Goal: Task Accomplishment & Management: Complete application form

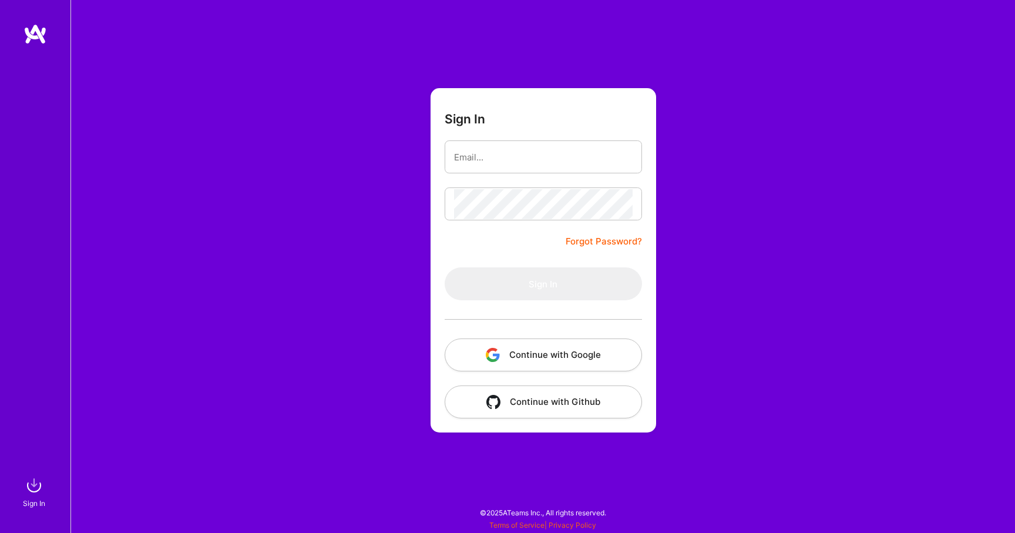
click at [517, 141] on div at bounding box center [543, 156] width 197 height 33
click at [496, 155] on input "email" at bounding box center [543, 157] width 179 height 30
click at [485, 155] on input "email" at bounding box center [543, 157] width 179 height 30
click at [496, 160] on input "email" at bounding box center [543, 157] width 179 height 30
type input "a"
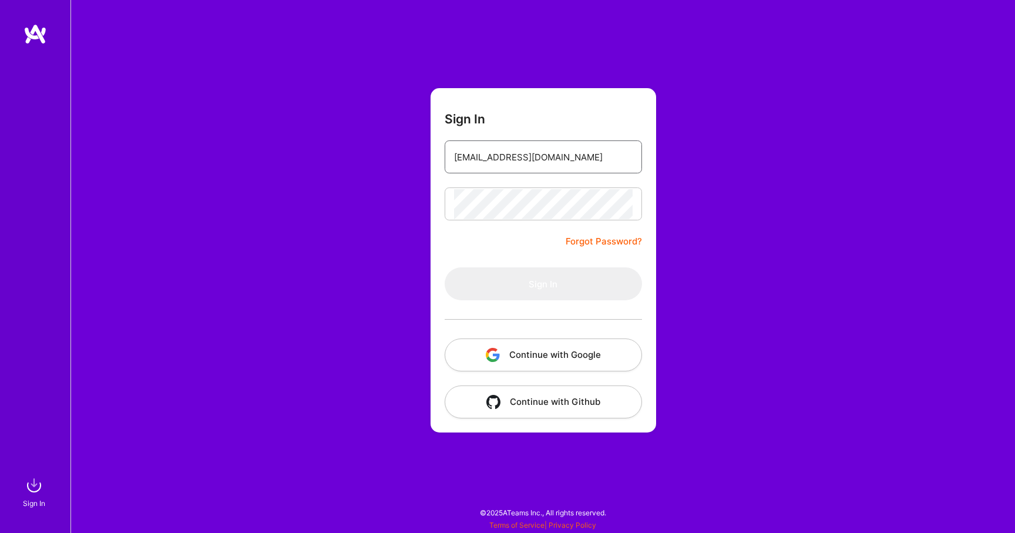
type input "[EMAIL_ADDRESS][DOMAIN_NAME]"
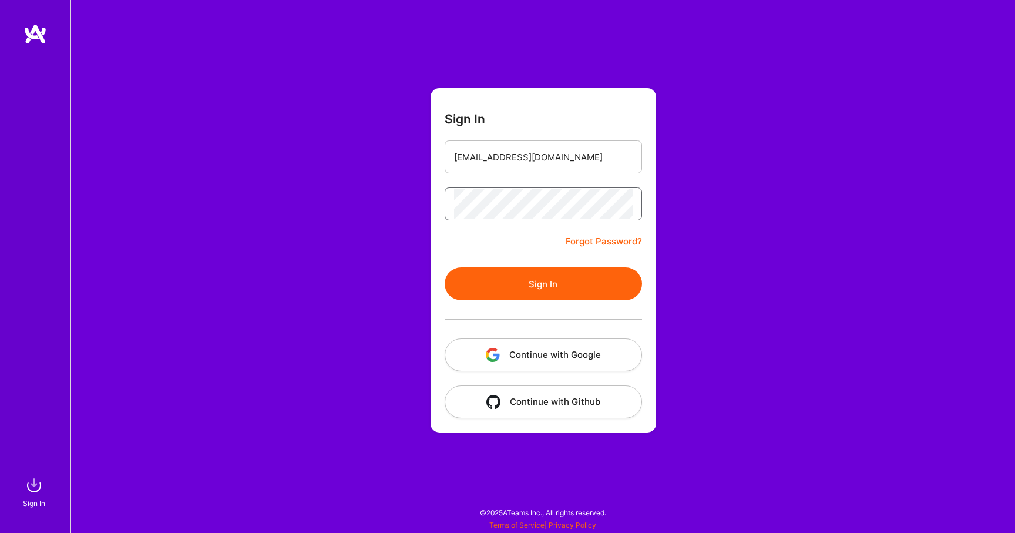
click at [445, 267] on button "Sign In" at bounding box center [543, 283] width 197 height 33
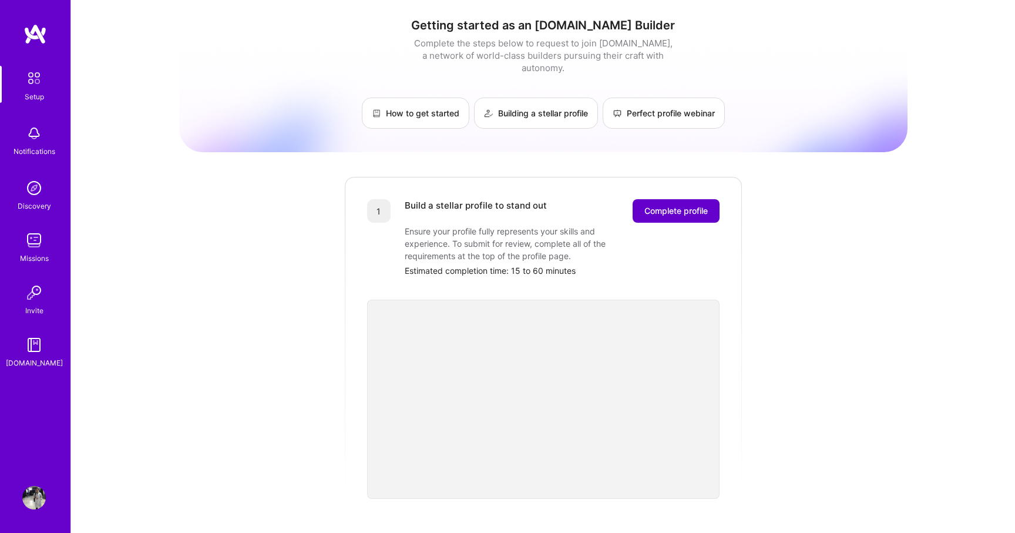
click at [659, 205] on span "Complete profile" at bounding box center [675, 211] width 63 height 12
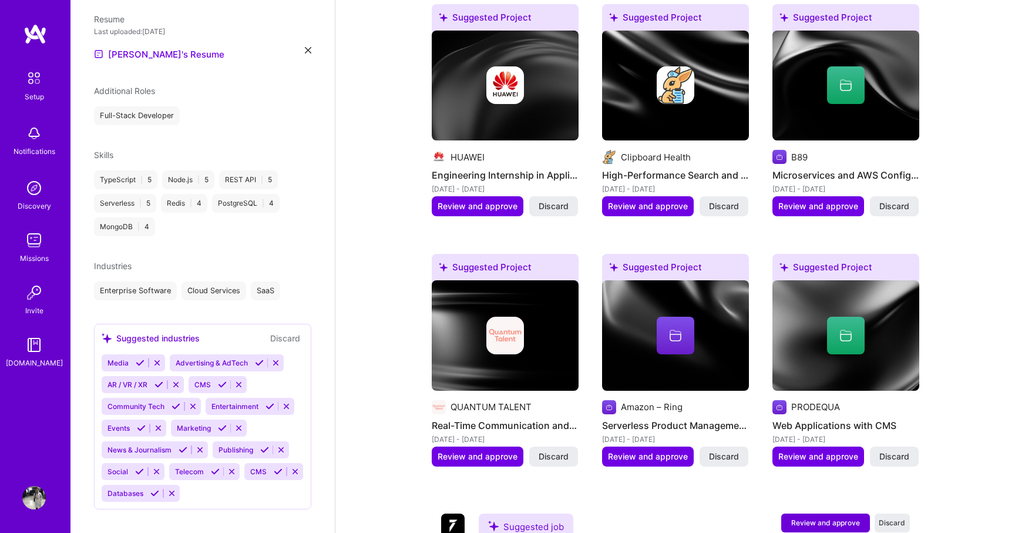
scroll to position [526, 0]
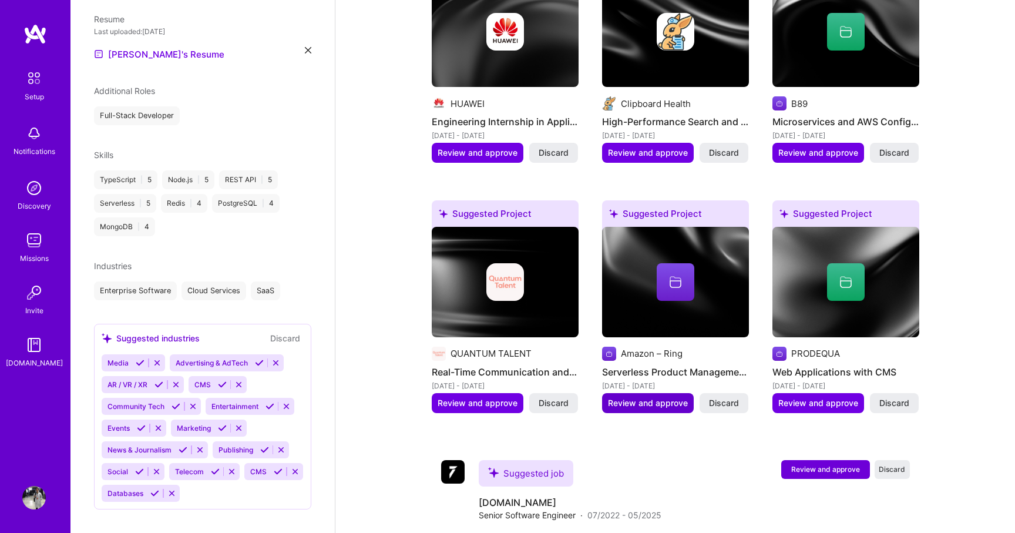
click at [614, 397] on span "Review and approve" at bounding box center [648, 403] width 80 height 12
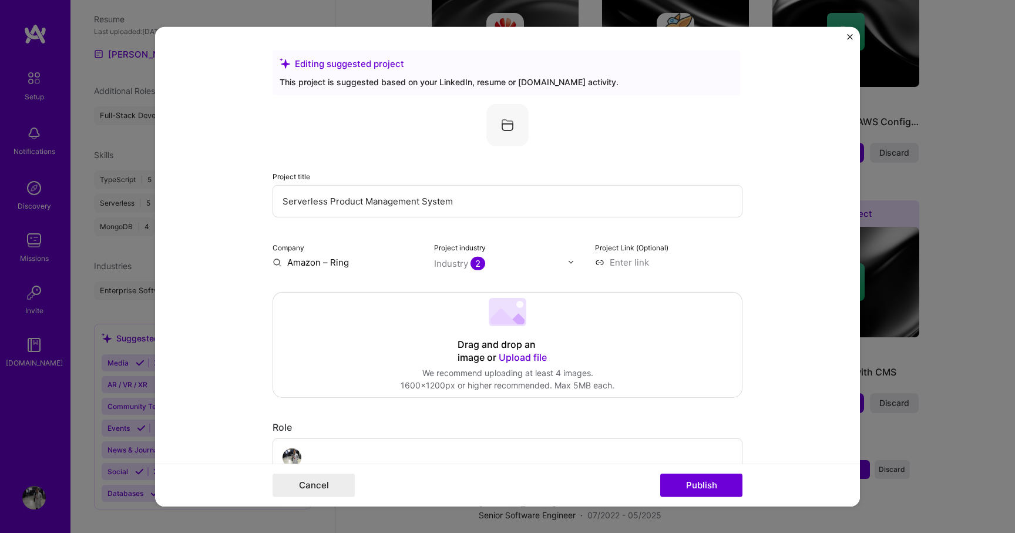
click at [318, 202] on input "Serverless Product Management System" at bounding box center [508, 200] width 470 height 32
type input "Product Management Information (PIM) System"
click at [236, 220] on form "Editing suggested project This project is suggested based on your LinkedIn, res…" at bounding box center [507, 265] width 705 height 479
click at [508, 268] on input "text" at bounding box center [501, 263] width 134 height 12
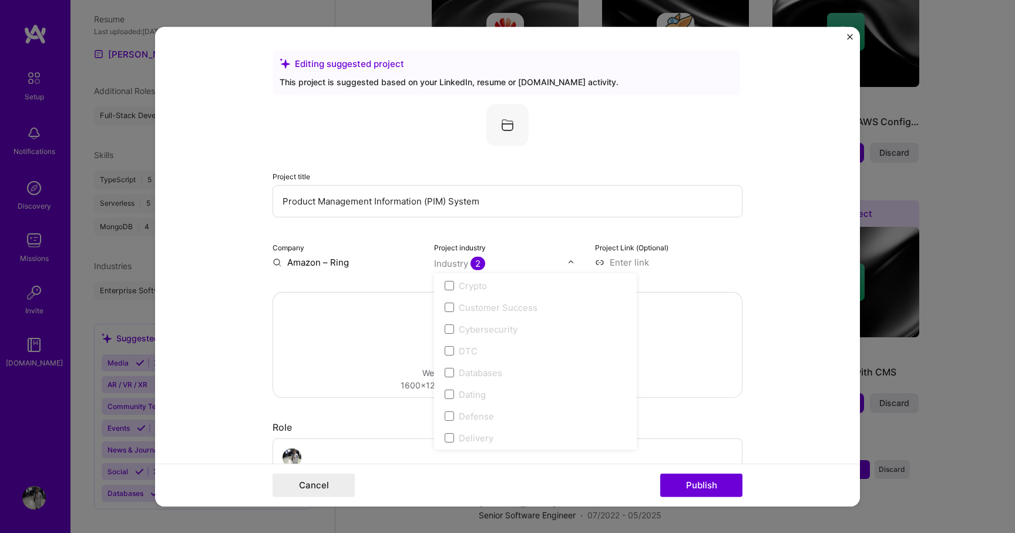
scroll to position [788, 0]
click at [450, 303] on icon at bounding box center [449, 303] width 5 height 4
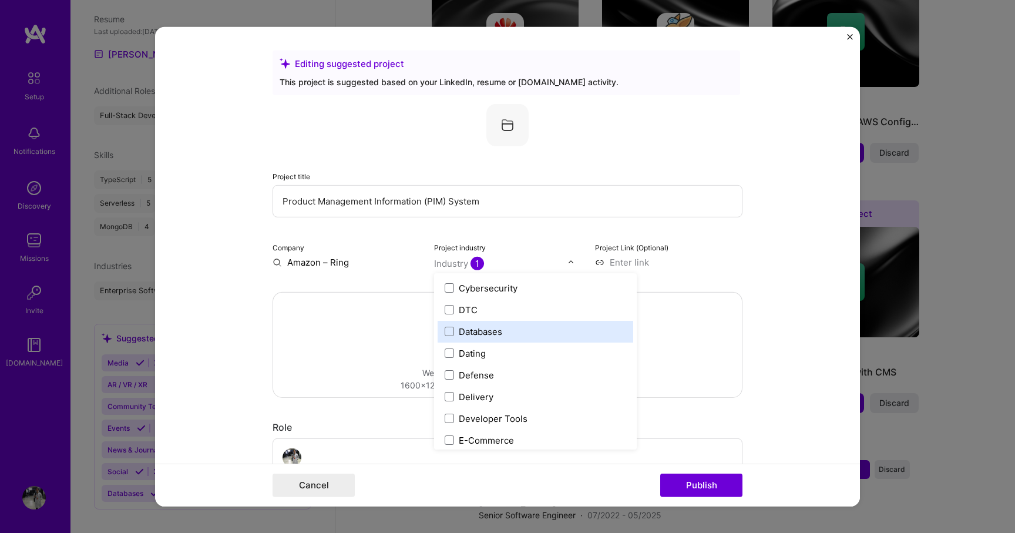
scroll to position [911, 0]
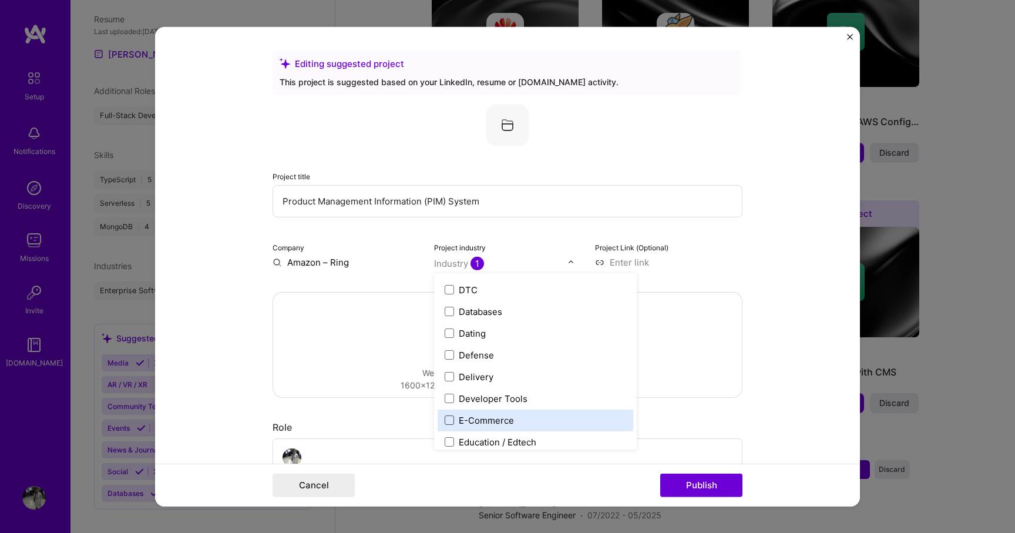
click at [449, 416] on span at bounding box center [449, 419] width 9 height 9
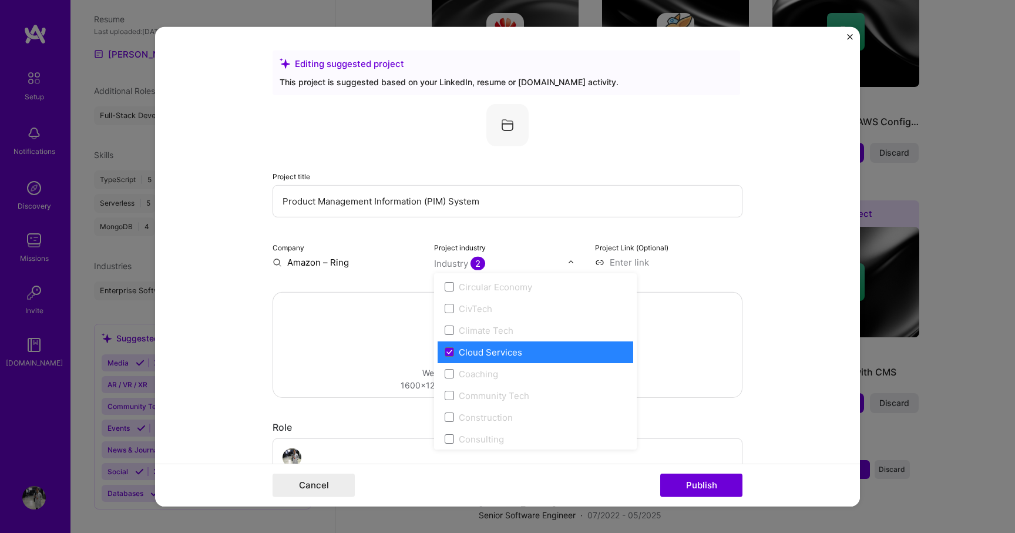
scroll to position [647, 0]
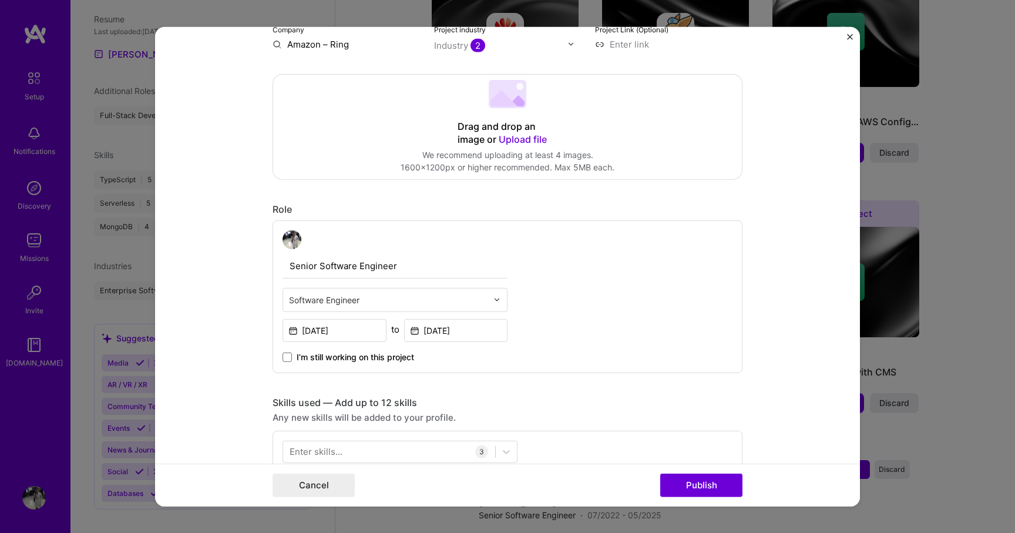
scroll to position [228, 0]
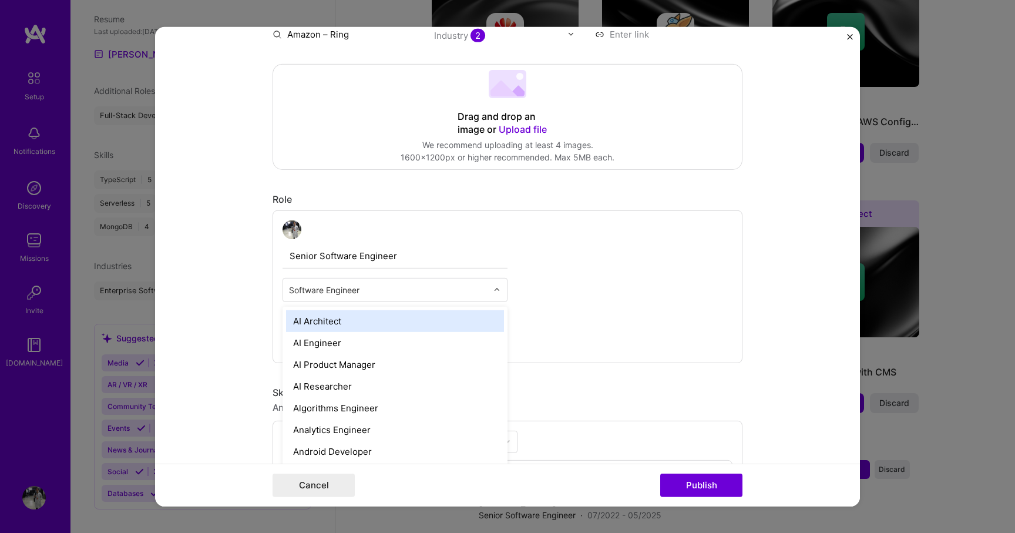
click at [375, 290] on input "text" at bounding box center [388, 289] width 199 height 12
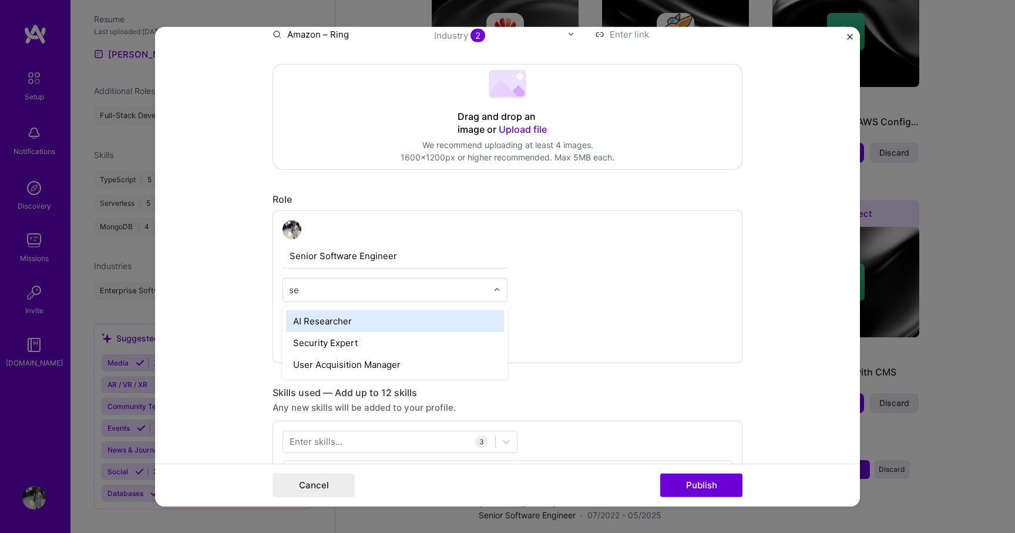
type input "s"
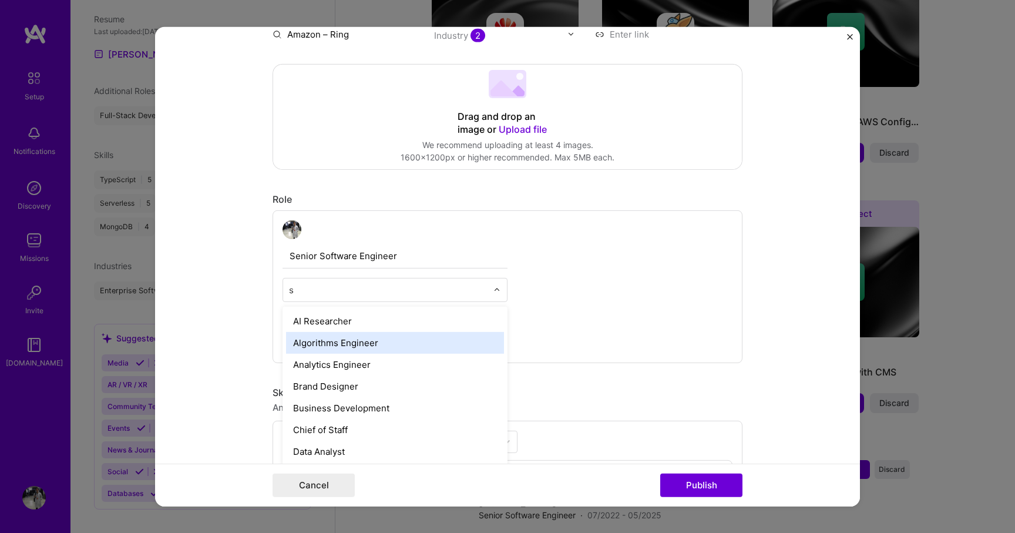
type input "s"
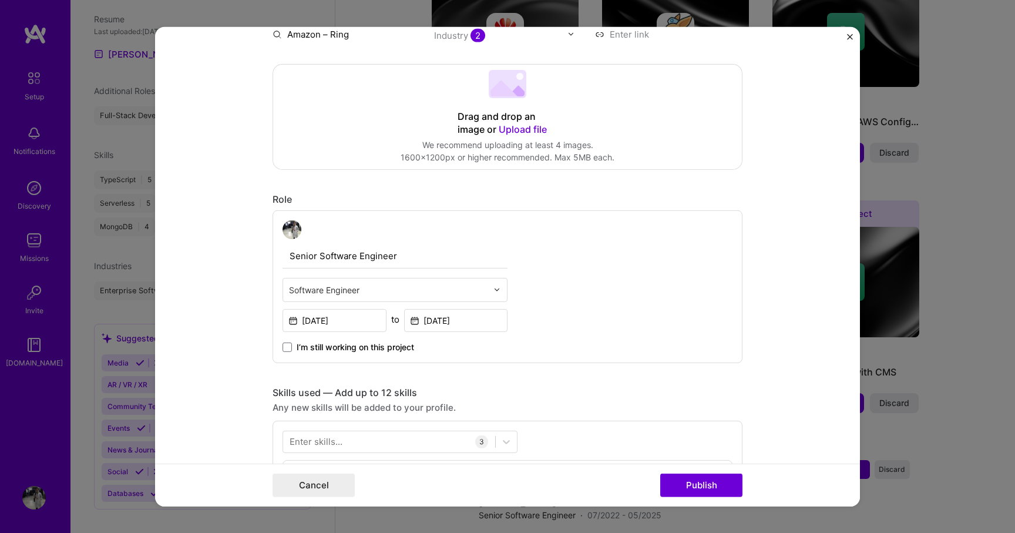
click at [216, 317] on form "Editing suggested project This project is suggested based on your LinkedIn, res…" at bounding box center [507, 265] width 705 height 479
click at [334, 313] on input "[DATE]" at bounding box center [335, 319] width 104 height 23
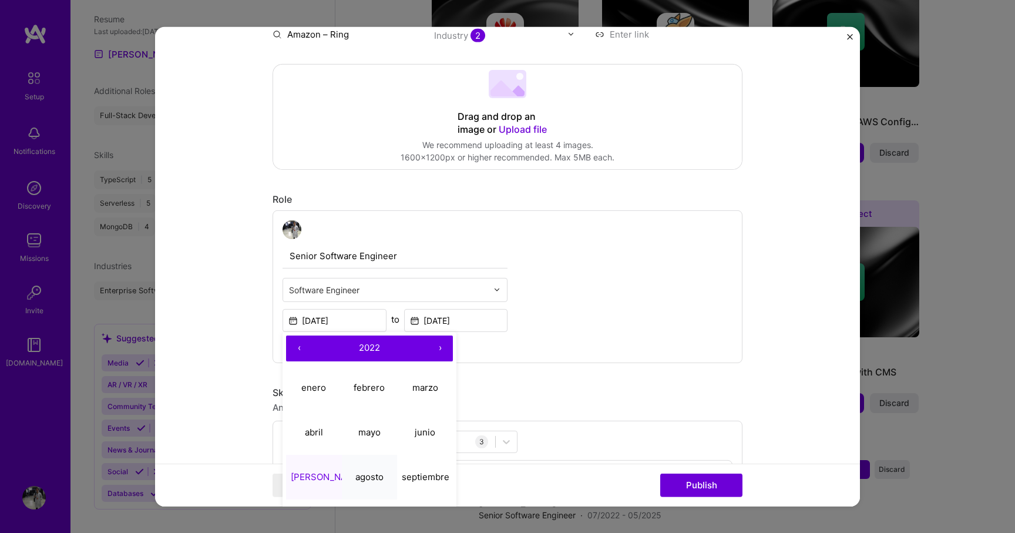
click at [365, 471] on button "agosto" at bounding box center [370, 477] width 56 height 45
type input "[DATE]"
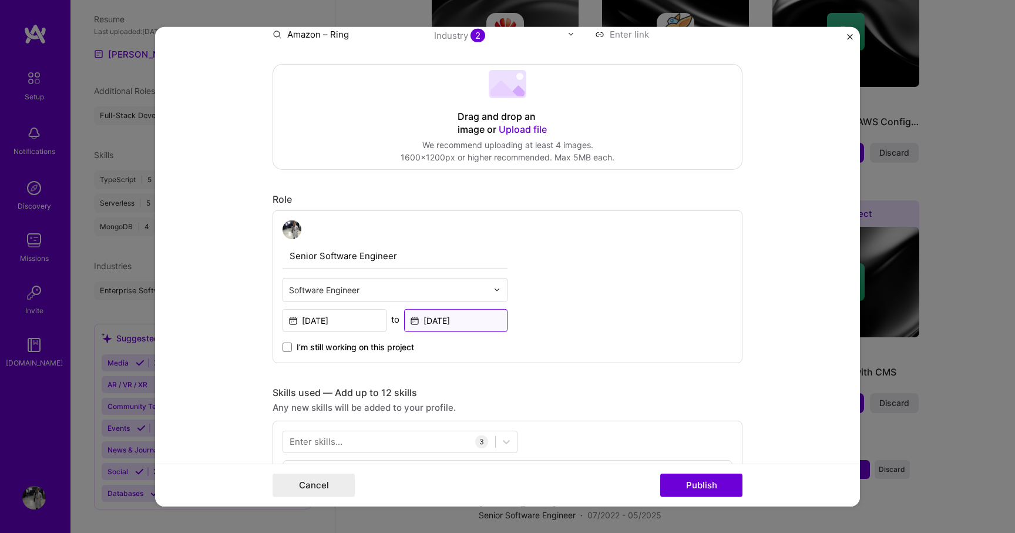
click at [442, 324] on input "[DATE]" at bounding box center [456, 319] width 104 height 23
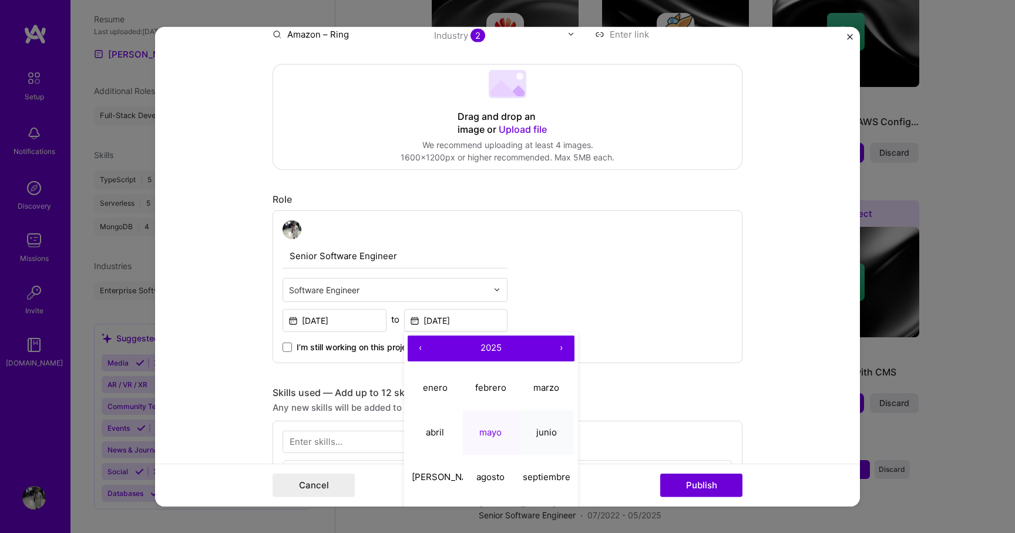
click at [537, 434] on abbr "junio" at bounding box center [546, 431] width 21 height 11
type input "[DATE]"
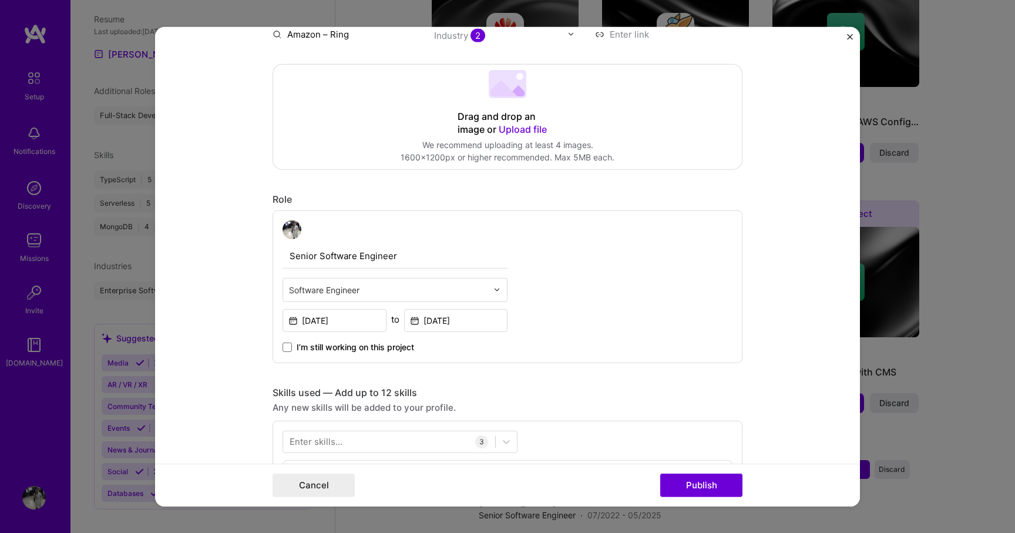
click at [226, 363] on form "Editing suggested project This project is suggested based on your LinkedIn, res…" at bounding box center [507, 265] width 705 height 479
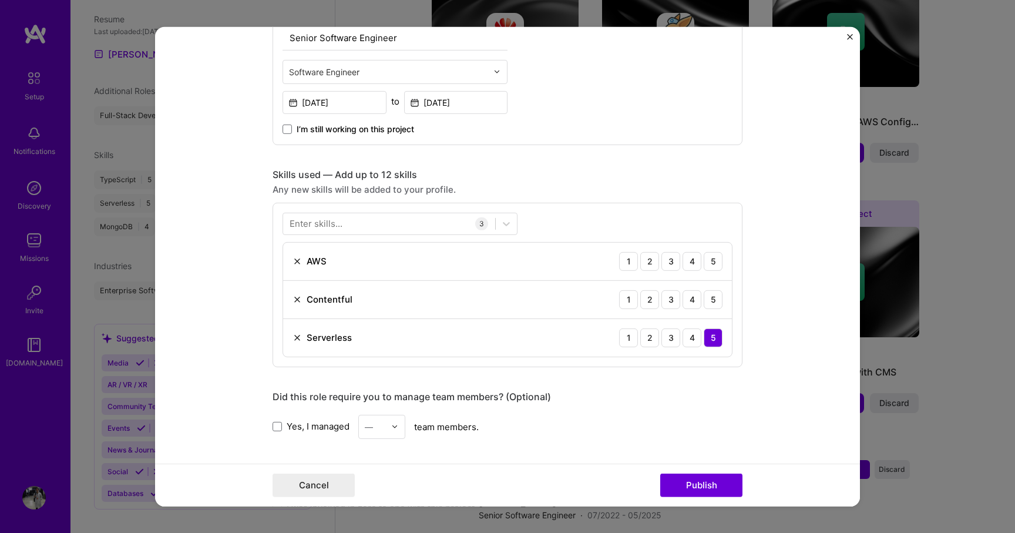
scroll to position [470, 0]
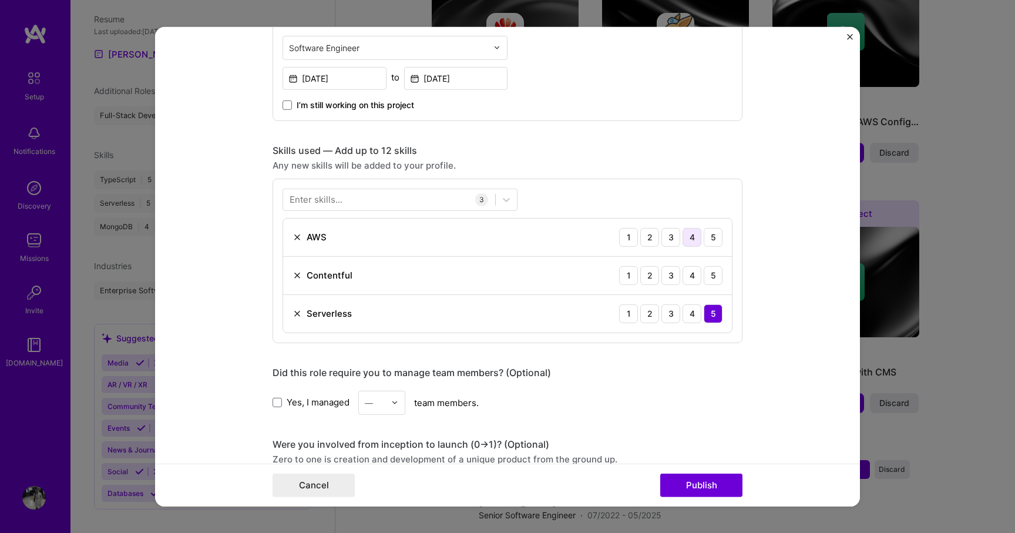
click at [693, 241] on div "4" at bounding box center [692, 236] width 19 height 19
click at [697, 277] on div "4" at bounding box center [692, 275] width 19 height 19
click at [434, 207] on div at bounding box center [389, 199] width 212 height 19
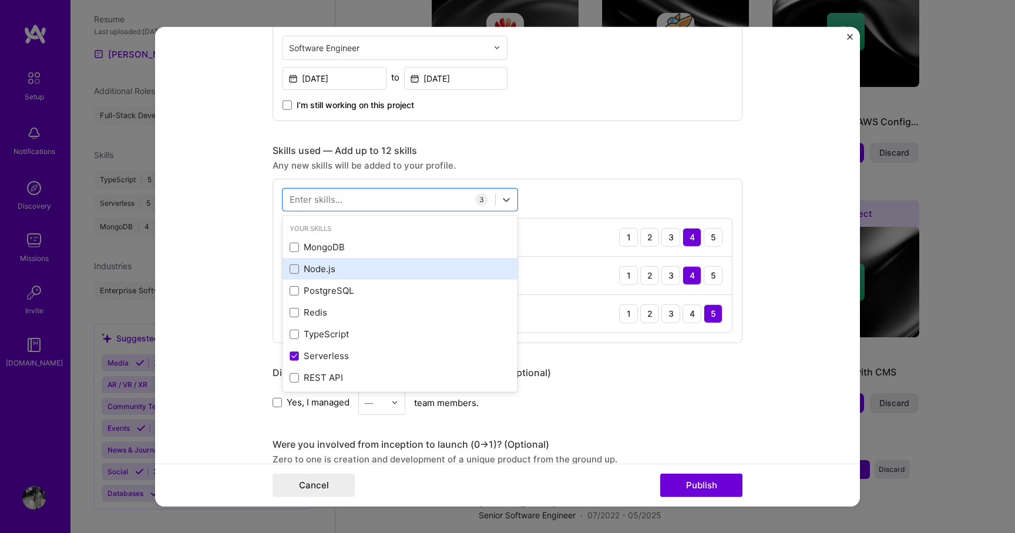
click at [351, 274] on div "Node.js" at bounding box center [400, 269] width 221 height 12
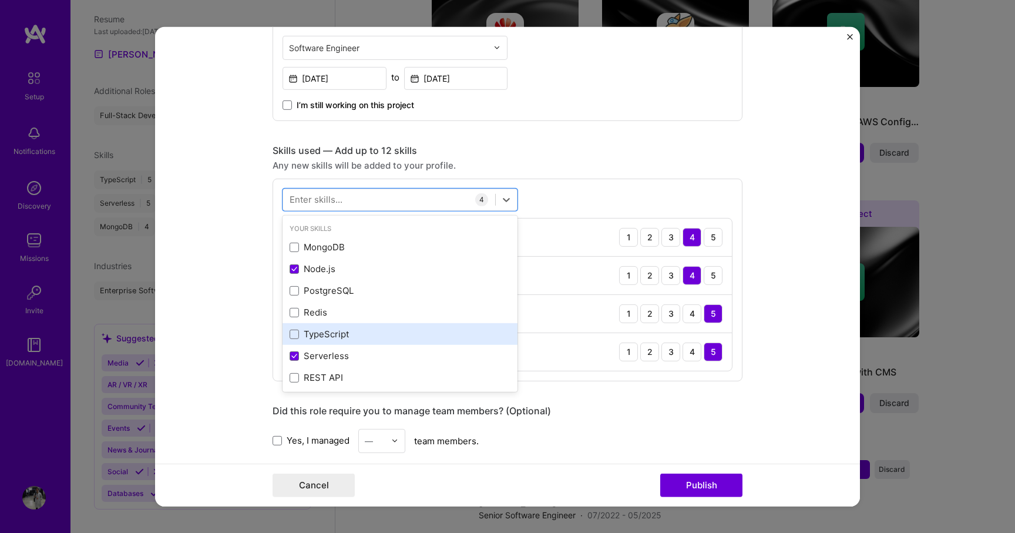
click at [344, 331] on div "TypeScript" at bounding box center [400, 334] width 221 height 12
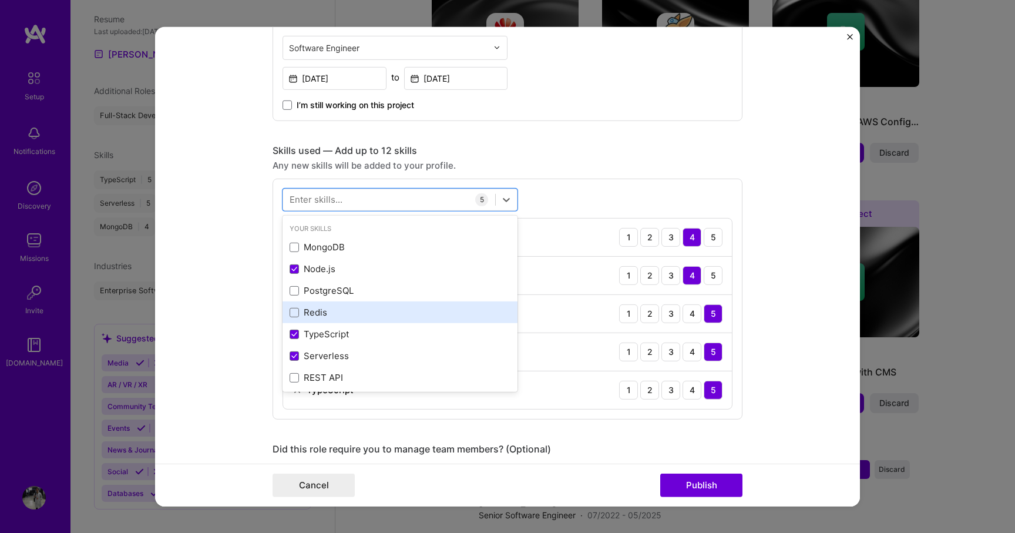
click at [345, 316] on div "Redis" at bounding box center [400, 312] width 221 height 12
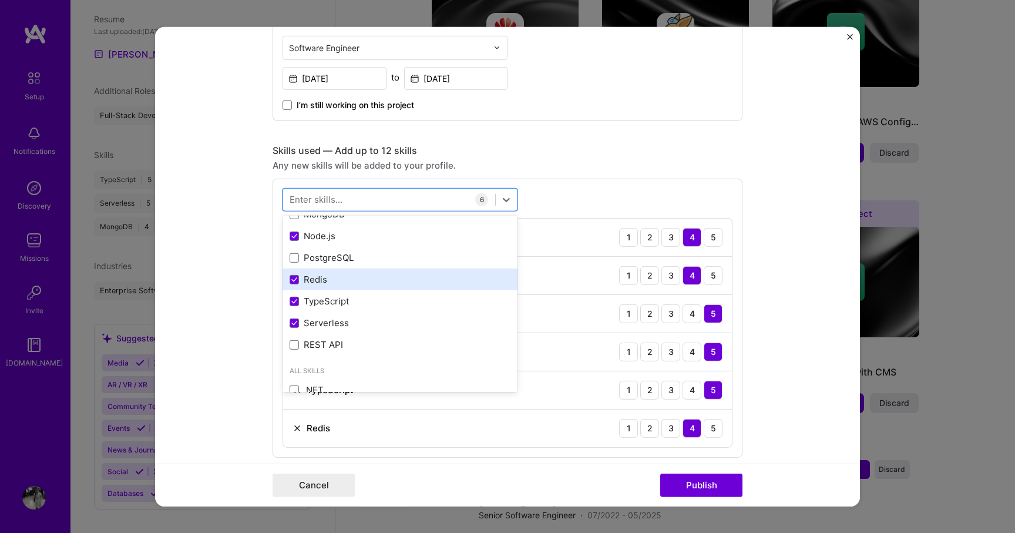
scroll to position [33, 0]
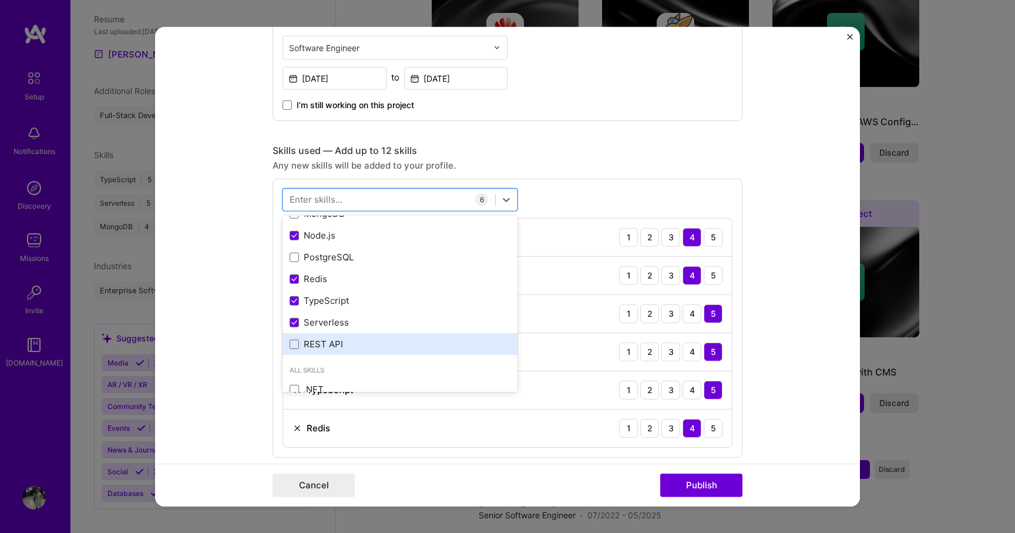
click at [361, 342] on div "REST API" at bounding box center [400, 344] width 221 height 12
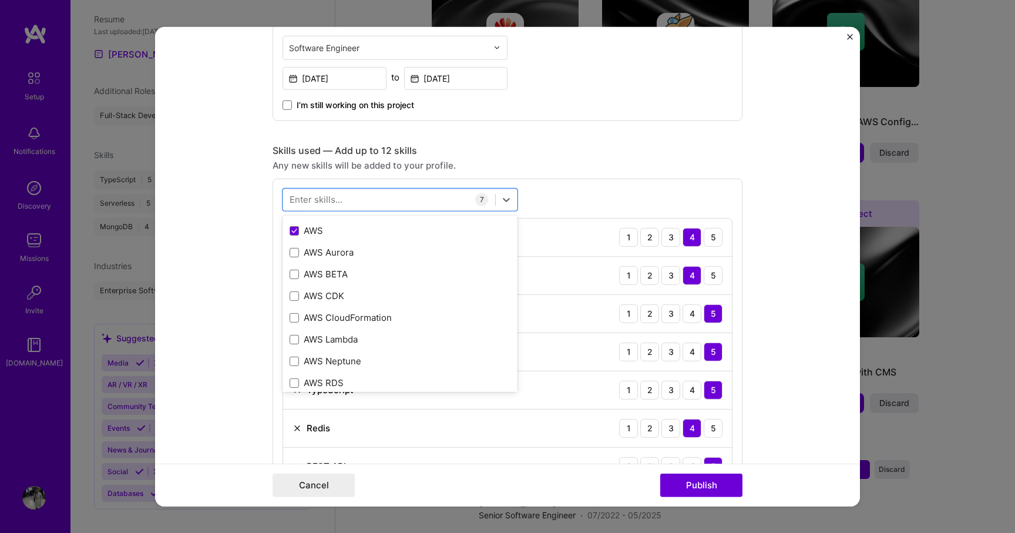
scroll to position [377, 0]
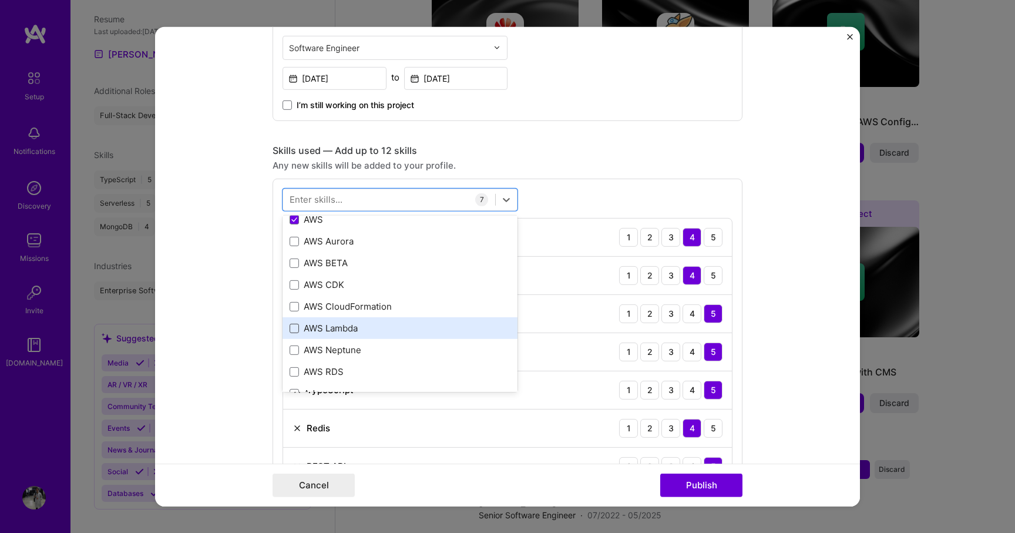
click at [295, 325] on span at bounding box center [294, 327] width 9 height 9
click at [0, 0] on input "checkbox" at bounding box center [0, 0] width 0 height 0
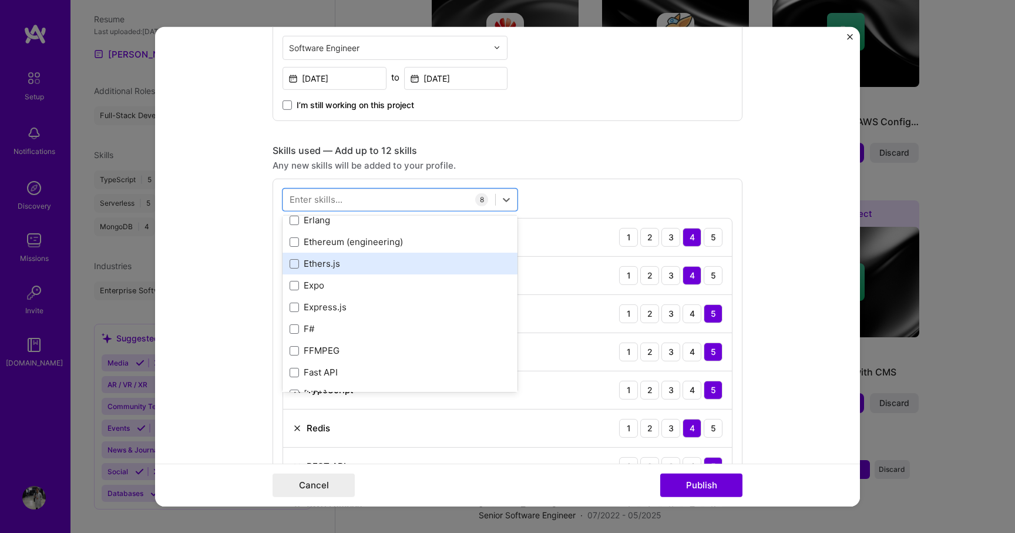
scroll to position [2859, 0]
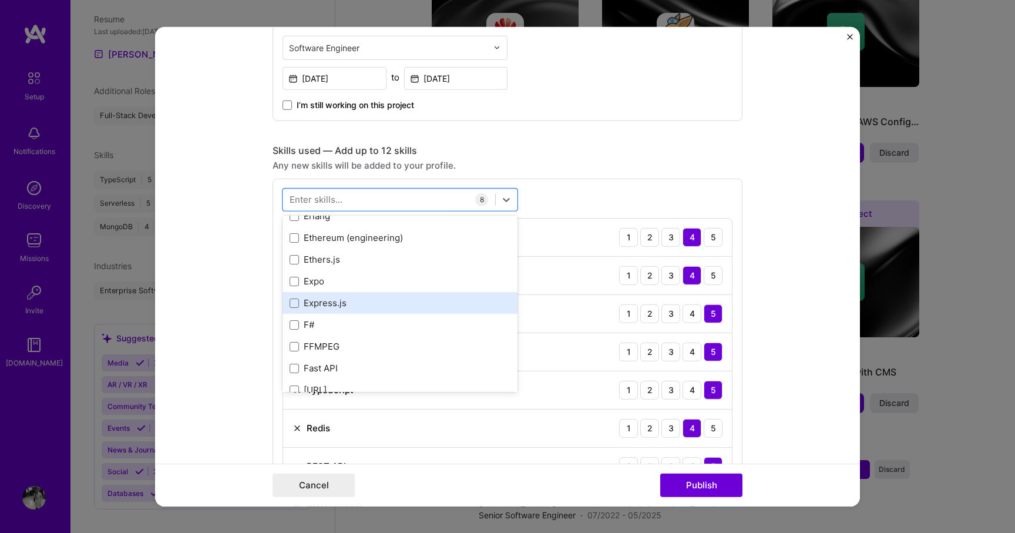
click at [337, 303] on div "Express.js" at bounding box center [400, 303] width 221 height 12
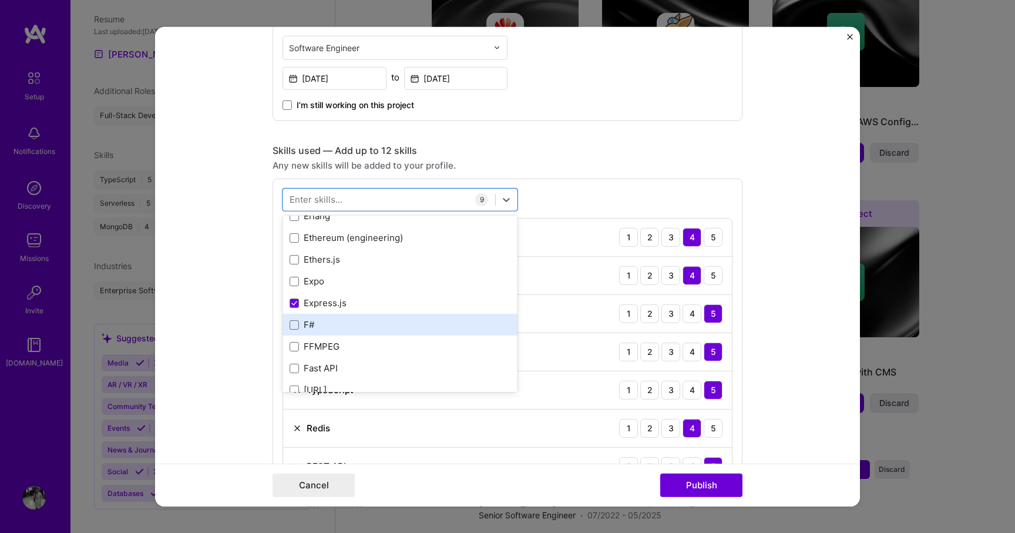
scroll to position [2868, 0]
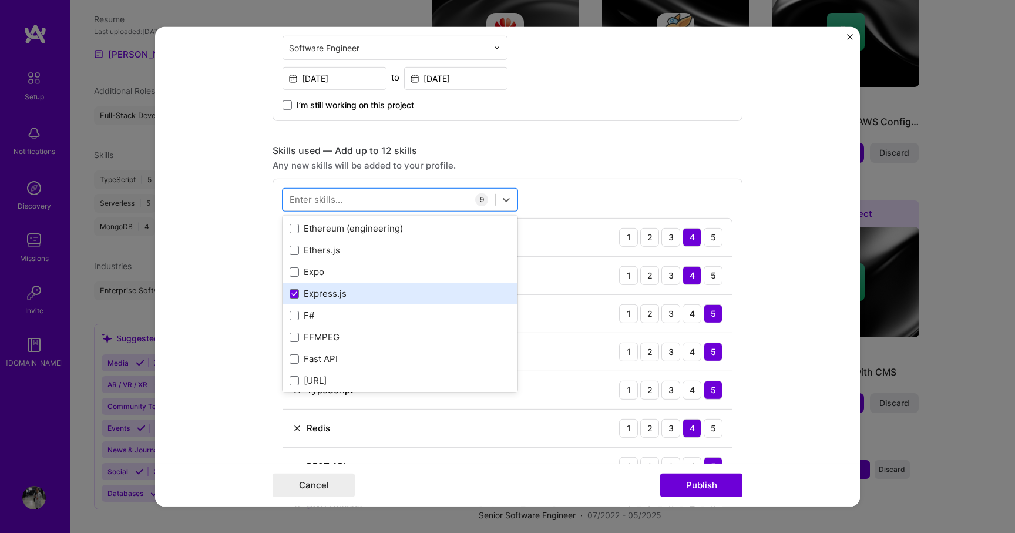
click at [342, 293] on div "Express.js" at bounding box center [400, 293] width 221 height 12
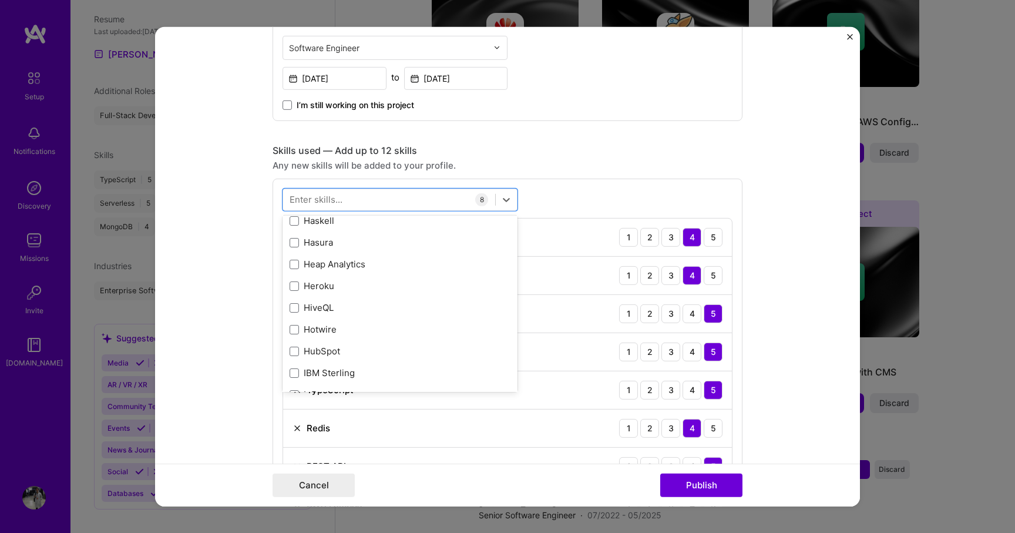
scroll to position [3791, 0]
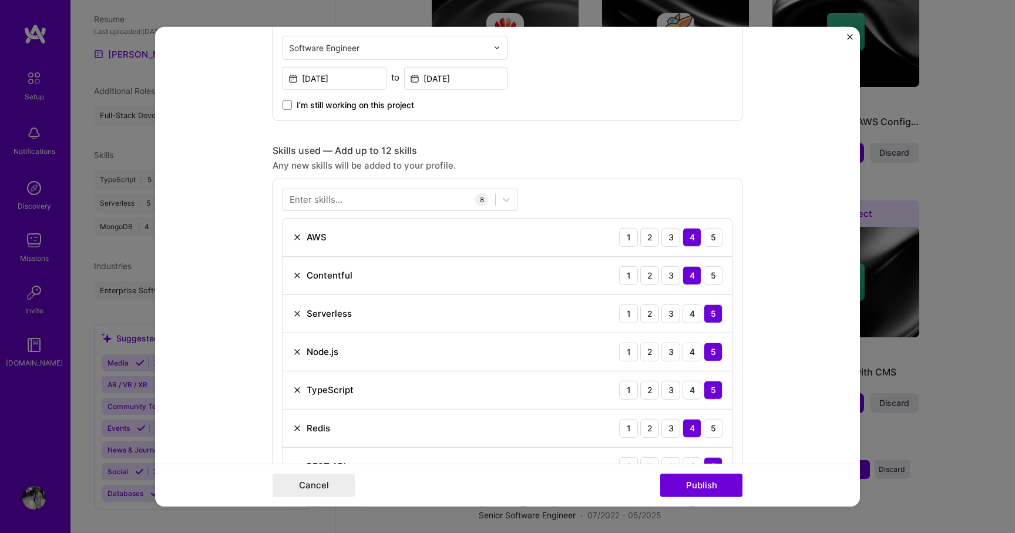
click at [263, 310] on form "Editing suggested project This project is suggested based on your LinkedIn, res…" at bounding box center [507, 265] width 705 height 479
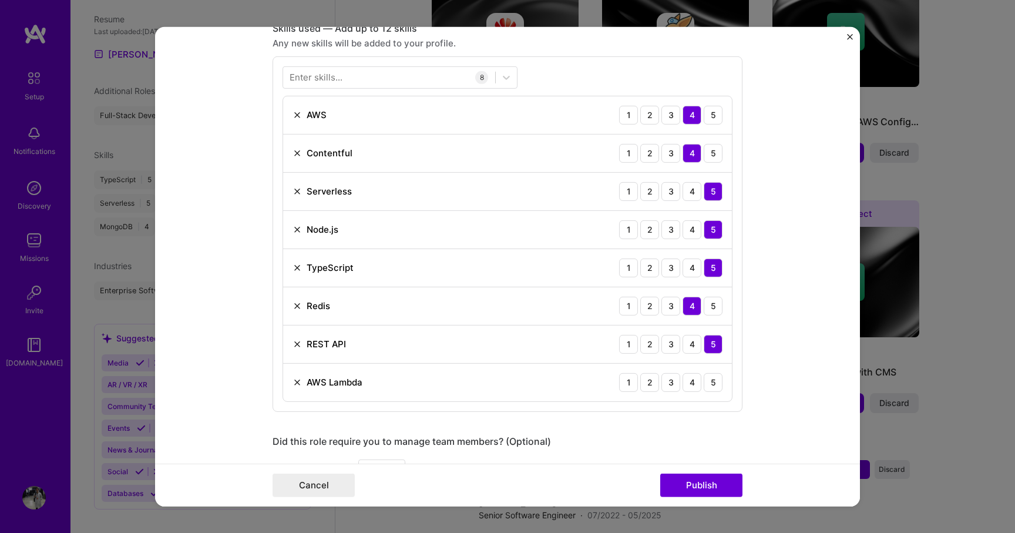
scroll to position [594, 0]
click at [710, 385] on div "5" at bounding box center [713, 380] width 19 height 19
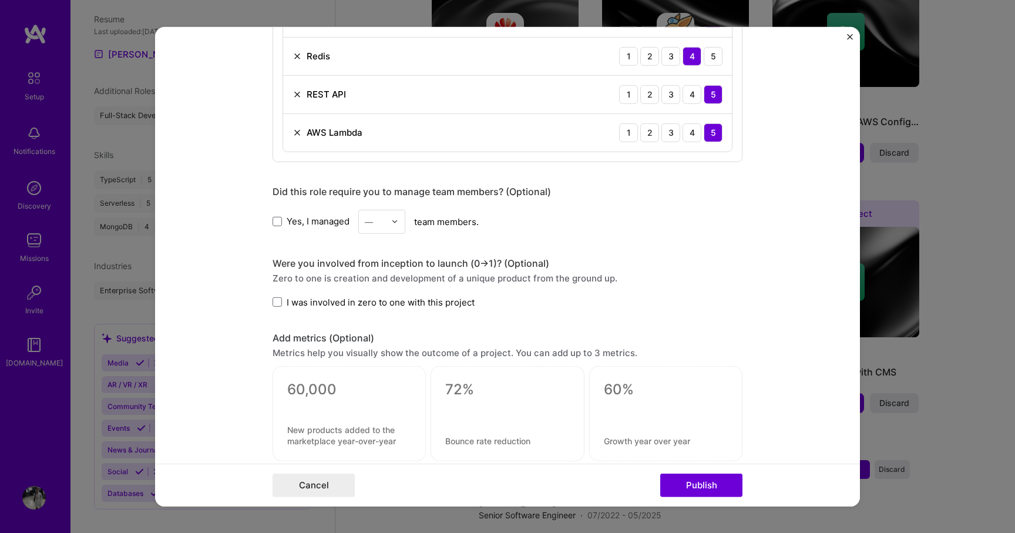
scroll to position [848, 0]
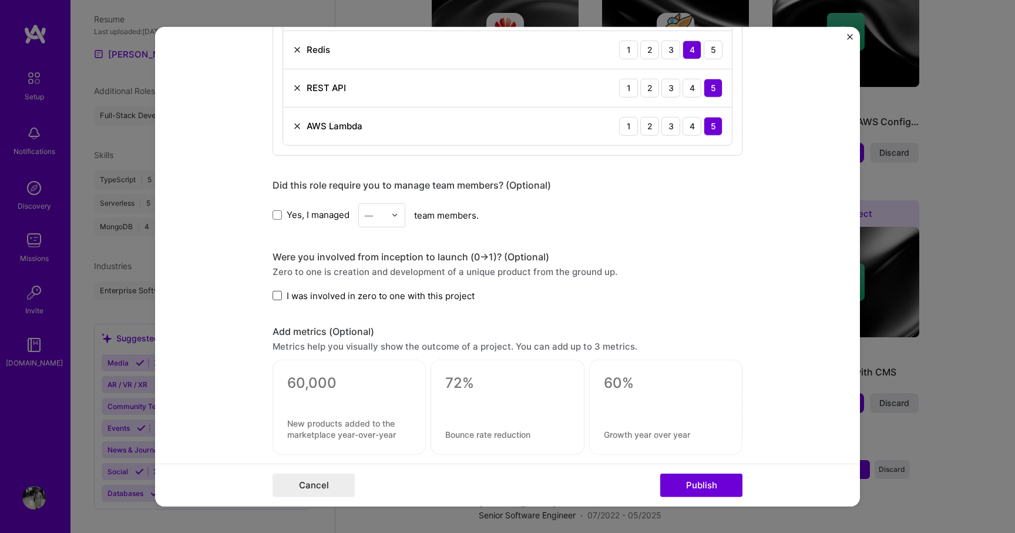
click at [276, 297] on span at bounding box center [277, 295] width 9 height 9
click at [0, 0] on input "I was involved in zero to one with this project" at bounding box center [0, 0] width 0 height 0
click at [241, 327] on form "Editing suggested project This project is suggested based on your LinkedIn, res…" at bounding box center [507, 265] width 705 height 479
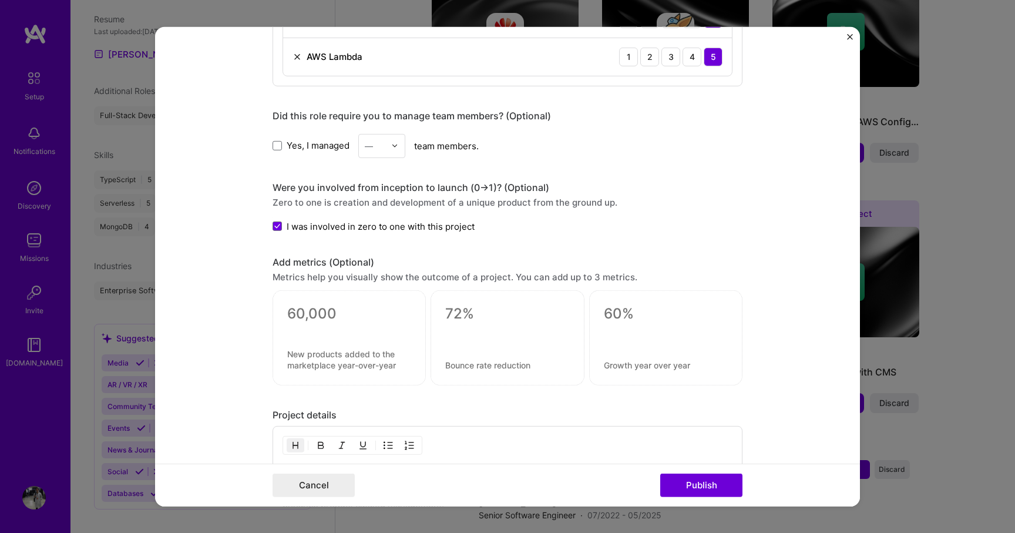
scroll to position [937, 0]
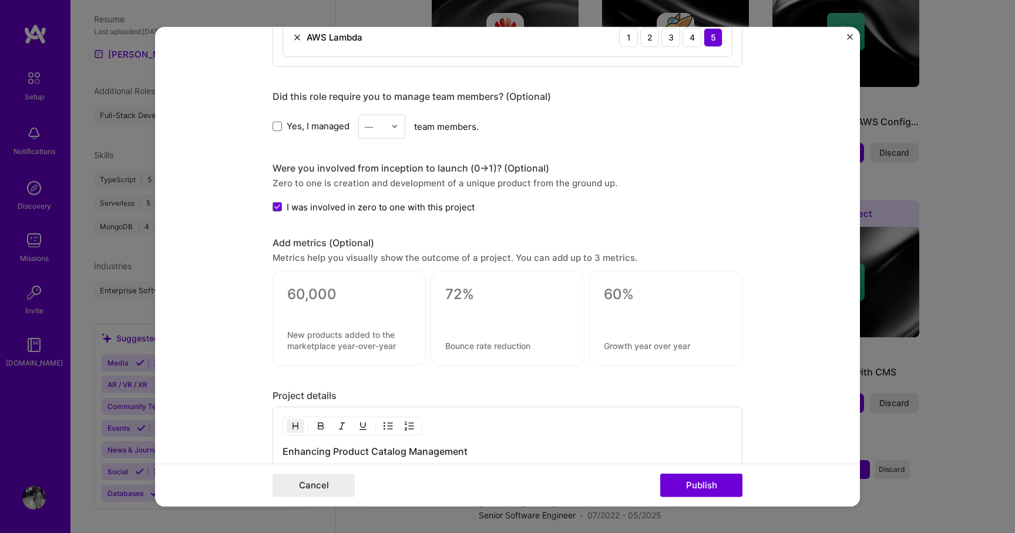
click at [427, 316] on div at bounding box center [508, 318] width 470 height 95
click at [469, 317] on div at bounding box center [507, 314] width 124 height 12
click at [552, 315] on div at bounding box center [507, 314] width 124 height 12
click at [630, 304] on div at bounding box center [665, 318] width 153 height 95
click at [309, 325] on div at bounding box center [349, 318] width 153 height 95
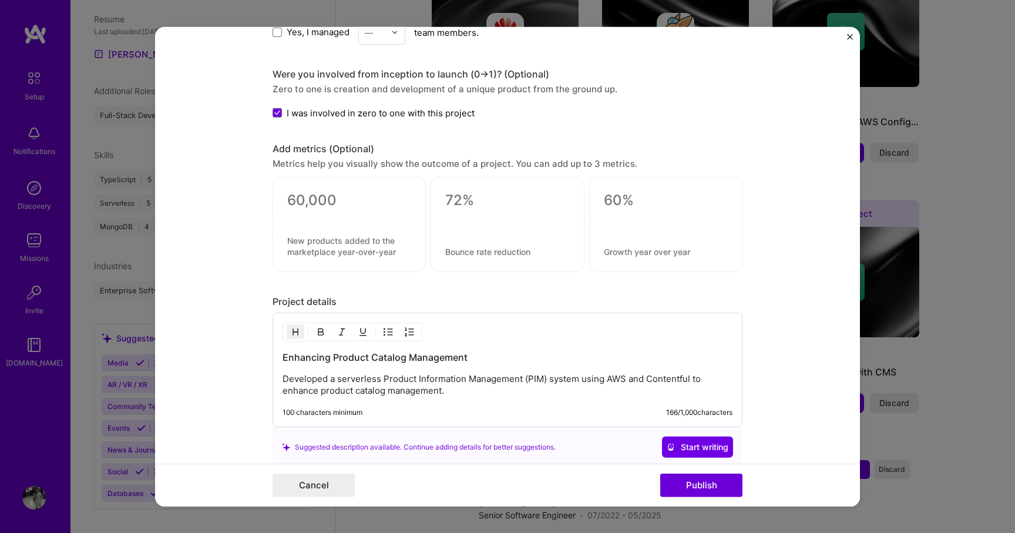
scroll to position [1066, 0]
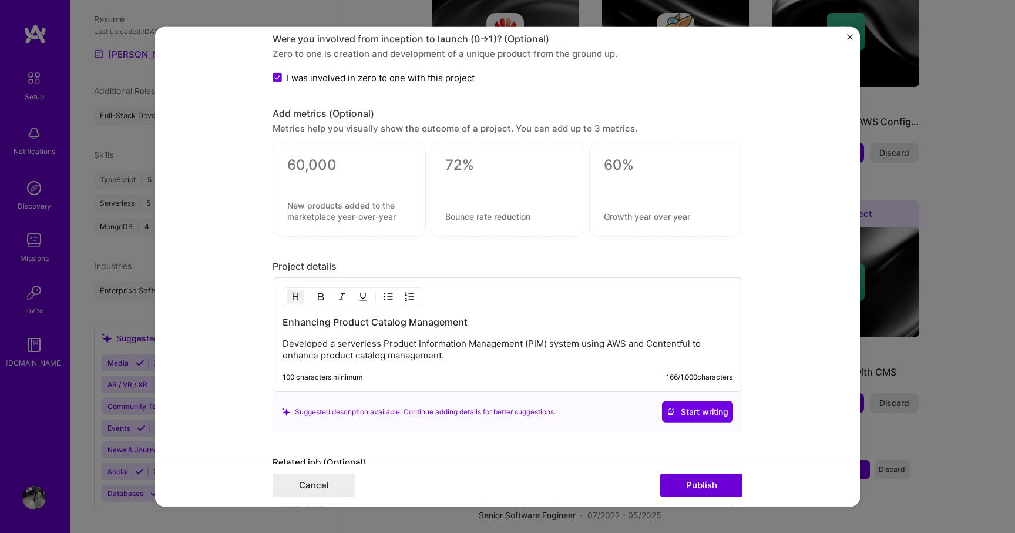
click at [381, 416] on div "Suggested description available. Continue adding details for better suggestions." at bounding box center [419, 411] width 274 height 12
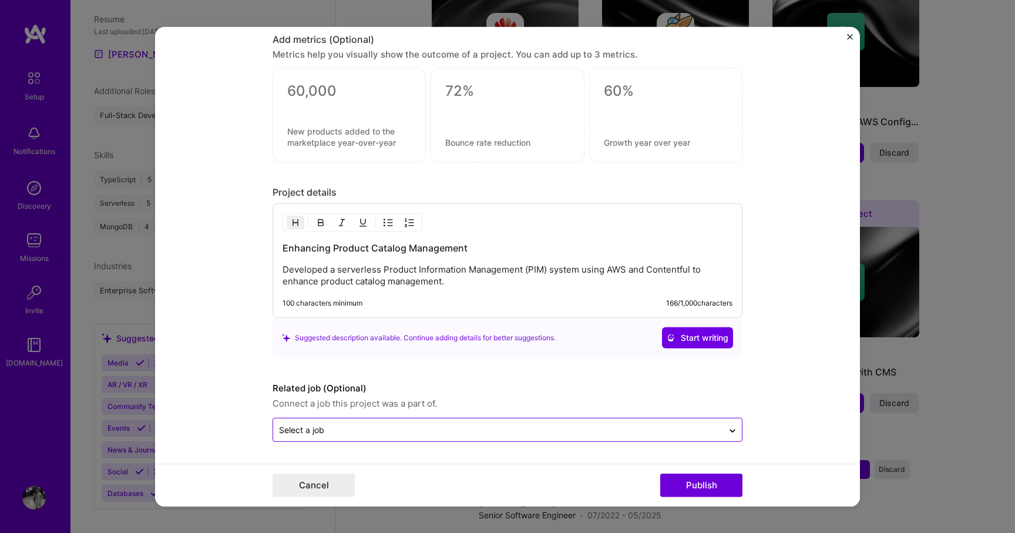
click at [388, 429] on input "text" at bounding box center [498, 430] width 438 height 12
click at [207, 379] on form "Editing suggested project This project is suggested based on your LinkedIn, res…" at bounding box center [507, 265] width 705 height 479
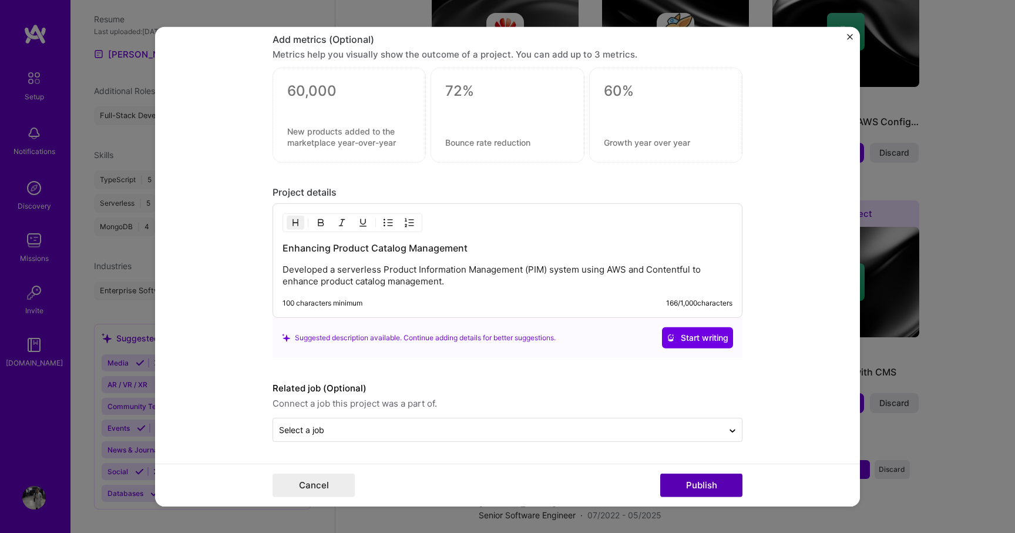
click at [671, 478] on button "Publish" at bounding box center [701, 484] width 82 height 23
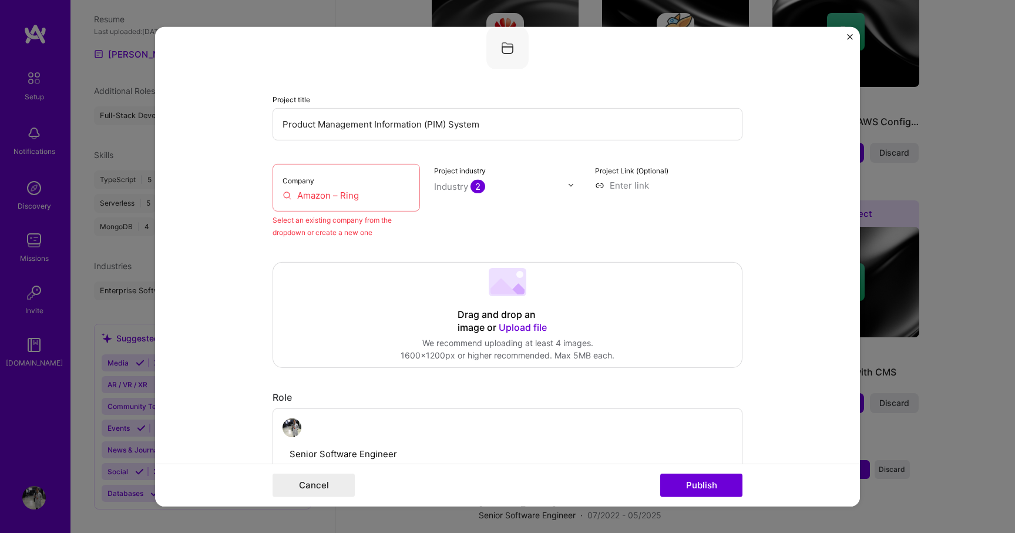
scroll to position [77, 0]
click at [340, 190] on input "Amazon – Ring" at bounding box center [346, 195] width 127 height 12
click at [341, 194] on input "Amazon – Ring" at bounding box center [346, 195] width 127 height 12
click at [375, 193] on input "Amazon – Ring" at bounding box center [346, 195] width 127 height 12
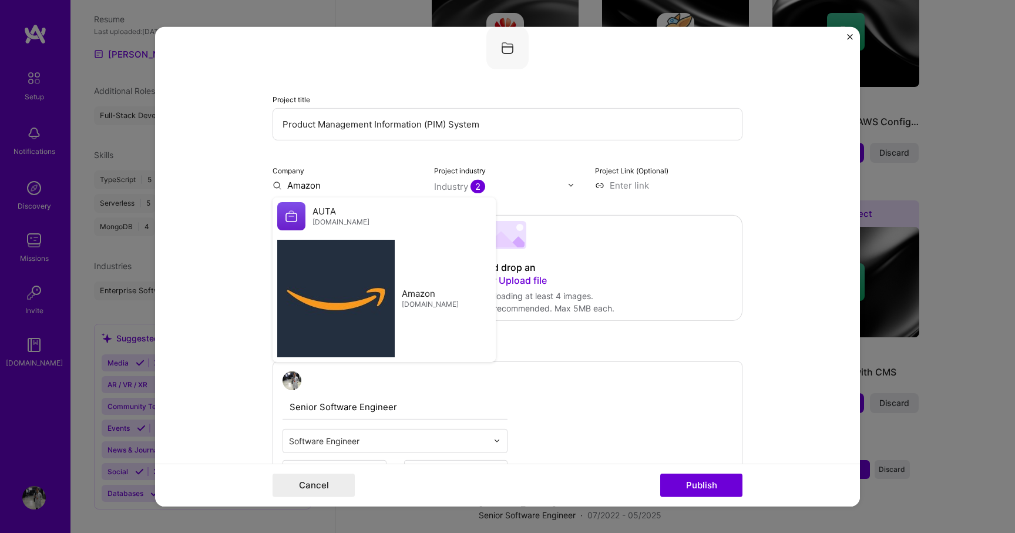
click at [316, 185] on input "Amazon" at bounding box center [346, 185] width 147 height 12
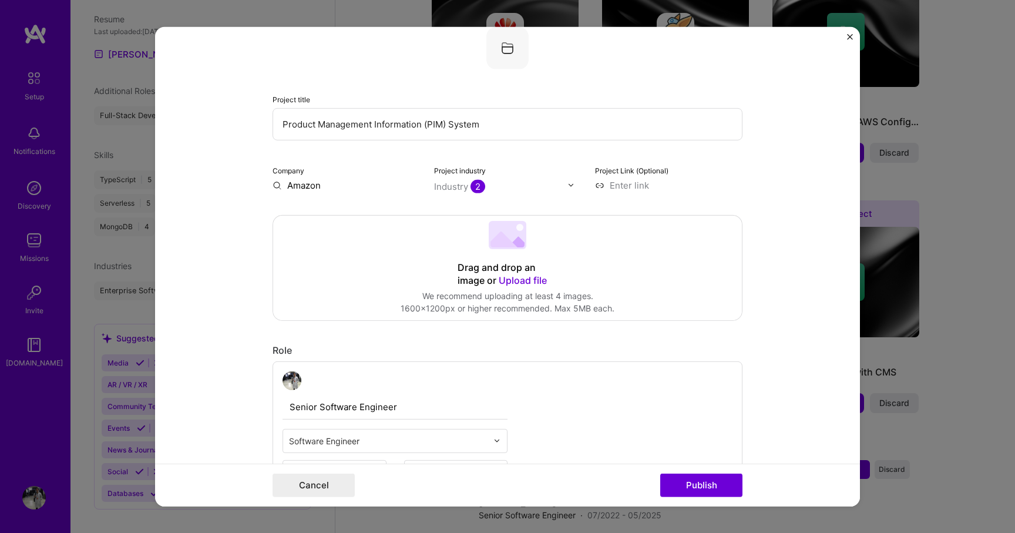
click at [316, 185] on input "Amazon" at bounding box center [346, 185] width 147 height 12
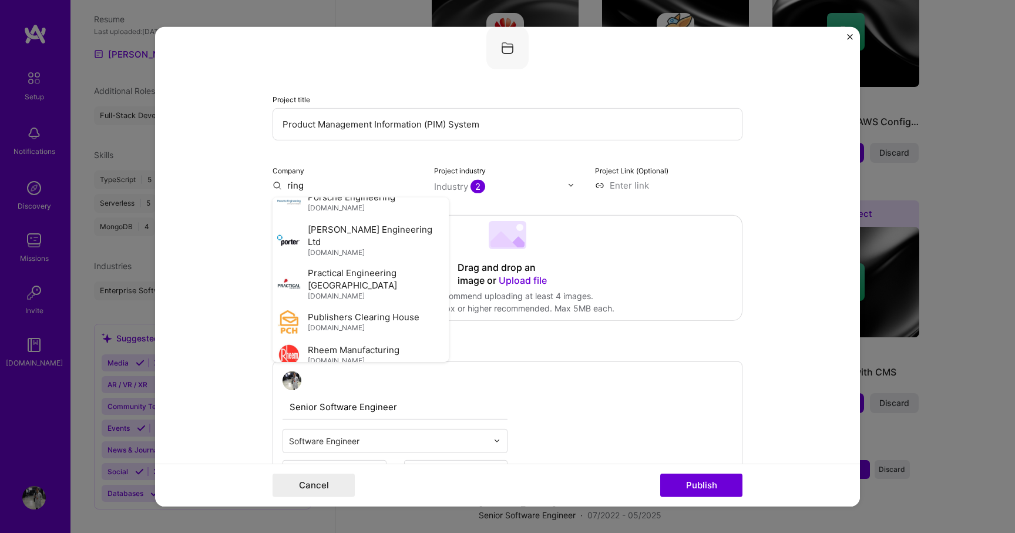
scroll to position [4832, 0]
click at [342, 371] on div "Ring [DOMAIN_NAME]" at bounding box center [361, 387] width 176 height 33
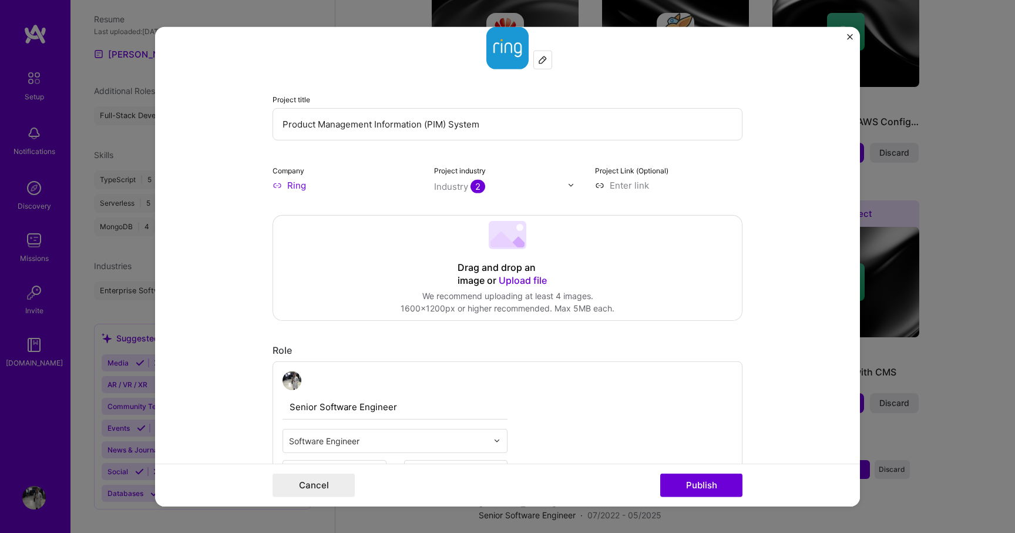
click at [302, 189] on input "Ring" at bounding box center [346, 185] width 147 height 12
click at [298, 183] on input "Ring" at bounding box center [346, 185] width 147 height 12
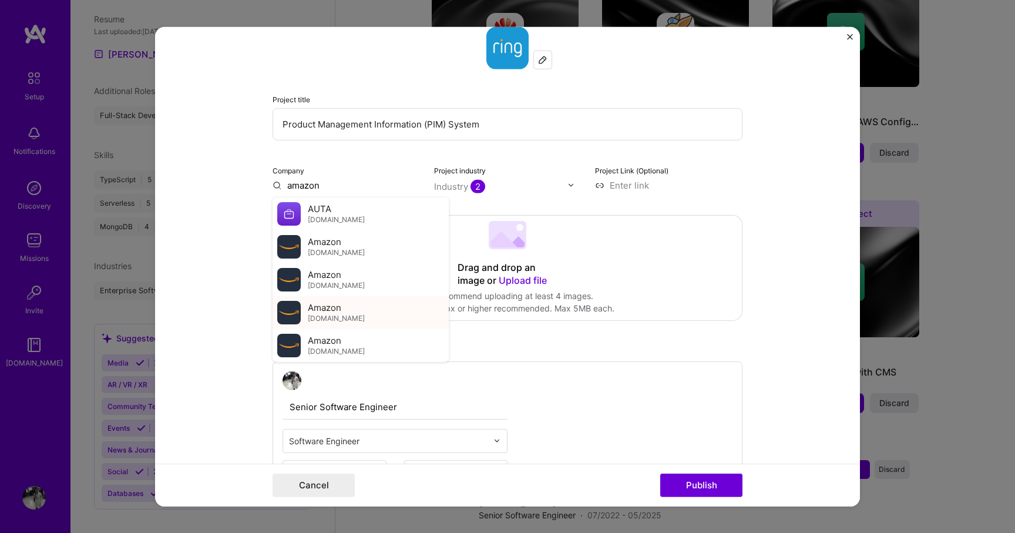
click at [360, 306] on div "Amazon [DOMAIN_NAME]" at bounding box center [361, 311] width 176 height 33
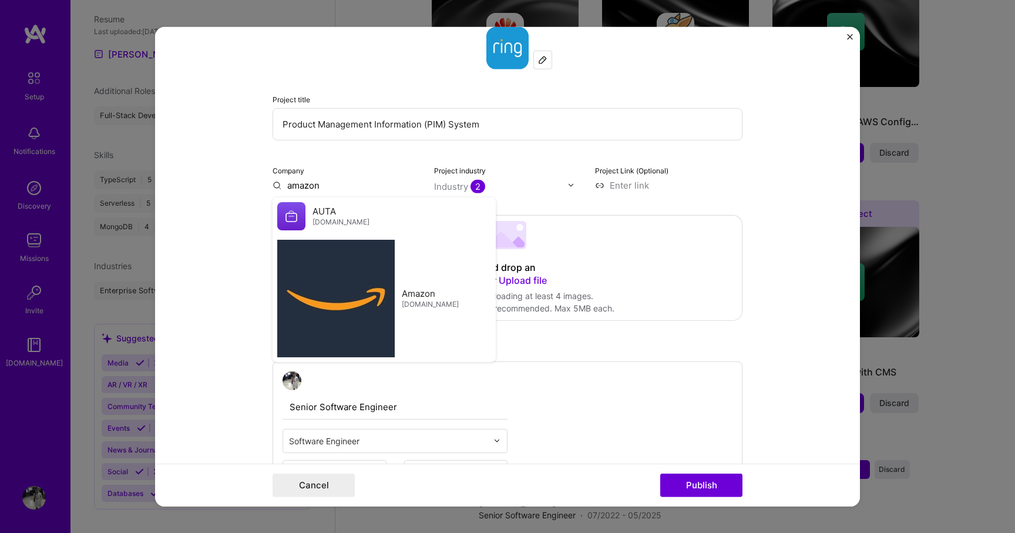
type input "Amazon"
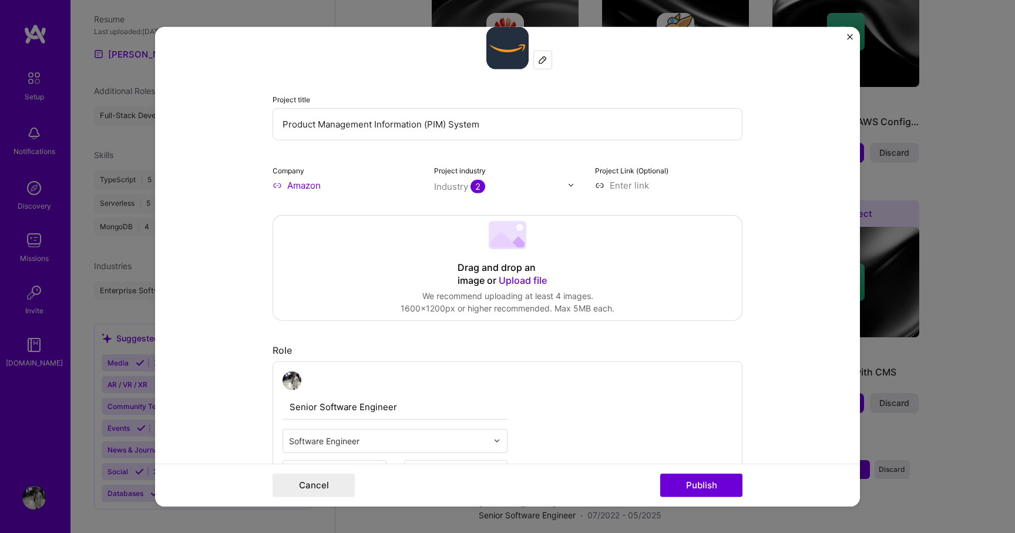
click at [234, 275] on form "Editing suggested project This project is suggested based on your LinkedIn, res…" at bounding box center [507, 265] width 705 height 479
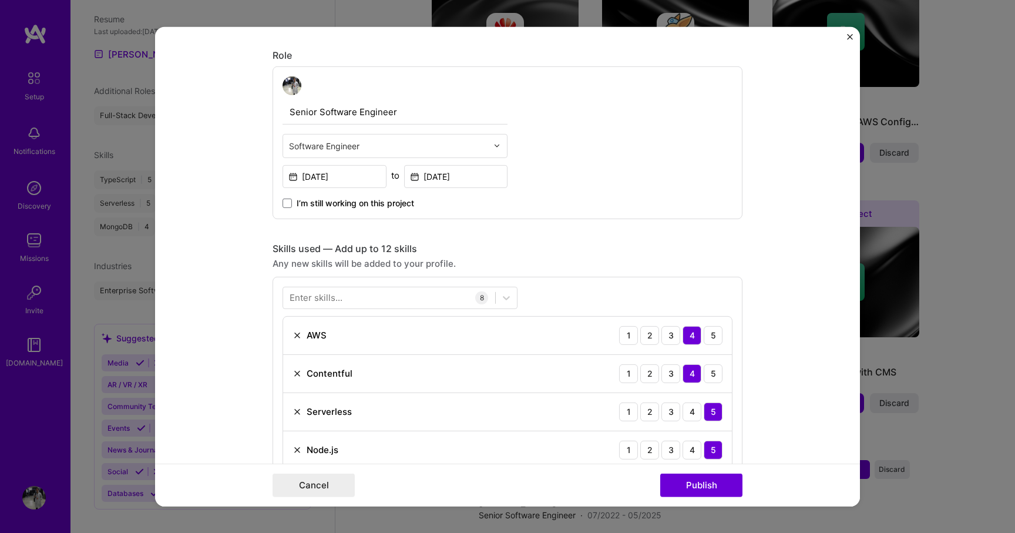
scroll to position [351, 0]
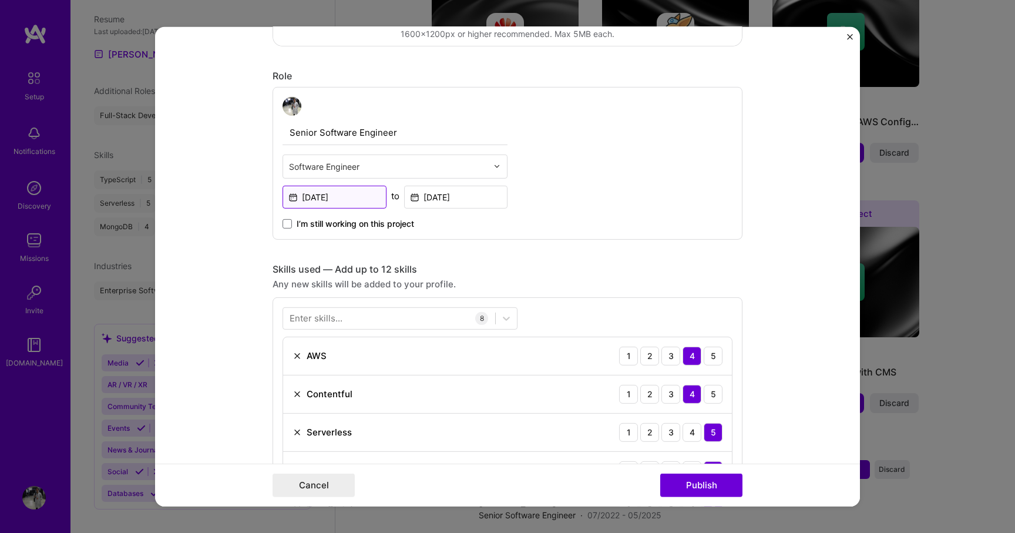
click at [376, 192] on input "[DATE]" at bounding box center [335, 196] width 104 height 23
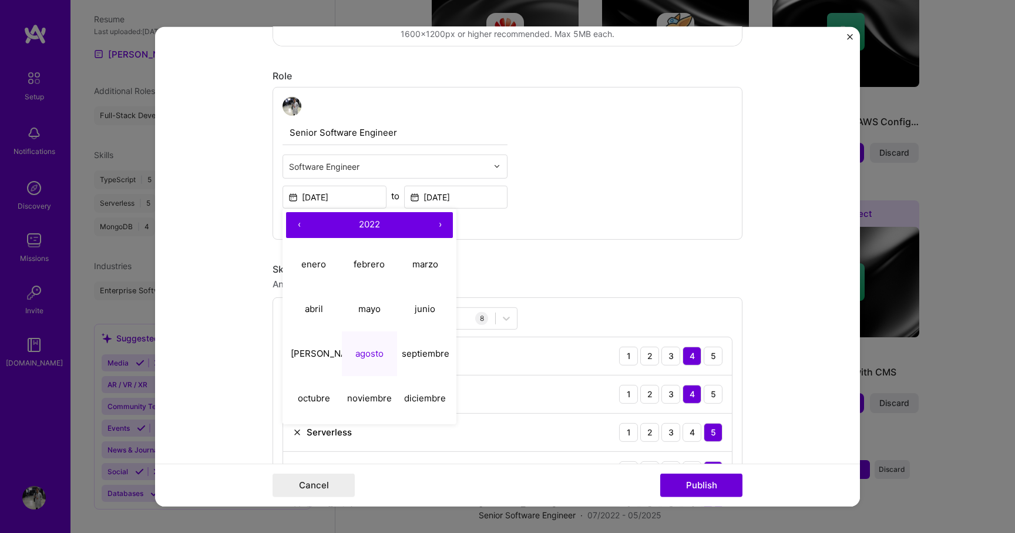
click at [439, 229] on button "›" at bounding box center [440, 224] width 26 height 26
click at [305, 224] on button "‹" at bounding box center [299, 224] width 26 height 26
click at [377, 276] on button "febrero" at bounding box center [370, 264] width 56 height 45
type input "[DATE]"
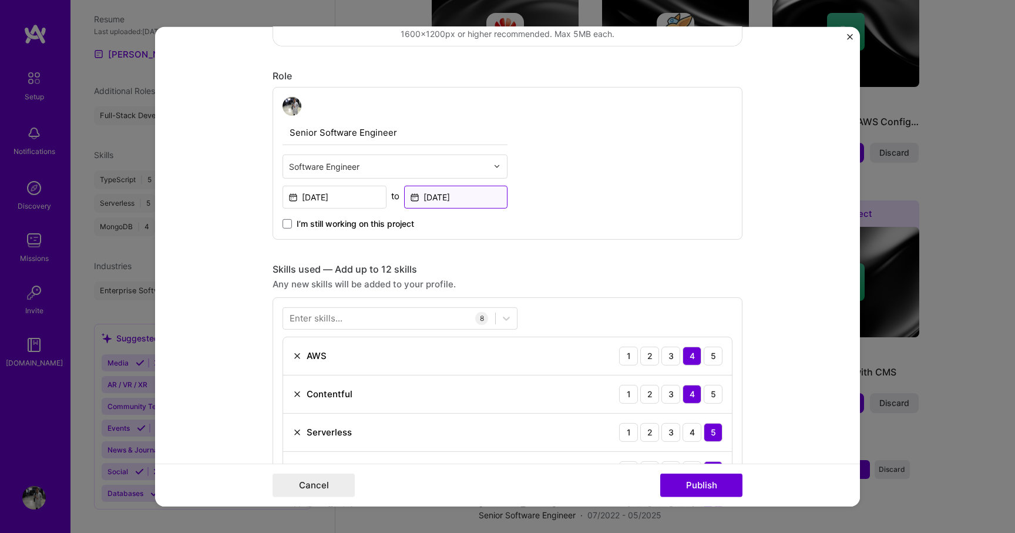
click at [441, 204] on input "[DATE]" at bounding box center [456, 196] width 104 height 23
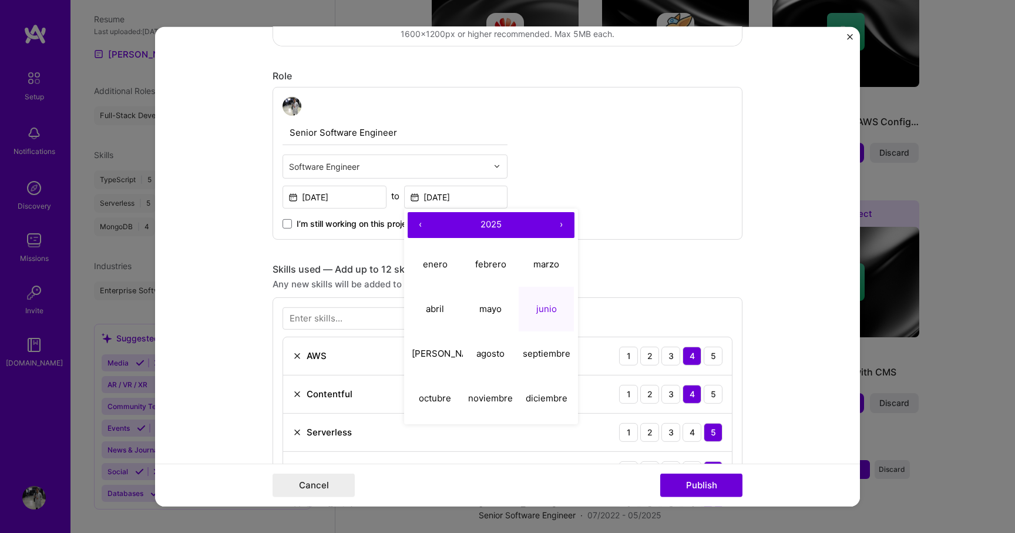
click at [416, 222] on button "‹" at bounding box center [421, 224] width 26 height 26
click at [509, 312] on button "mayo" at bounding box center [491, 309] width 56 height 45
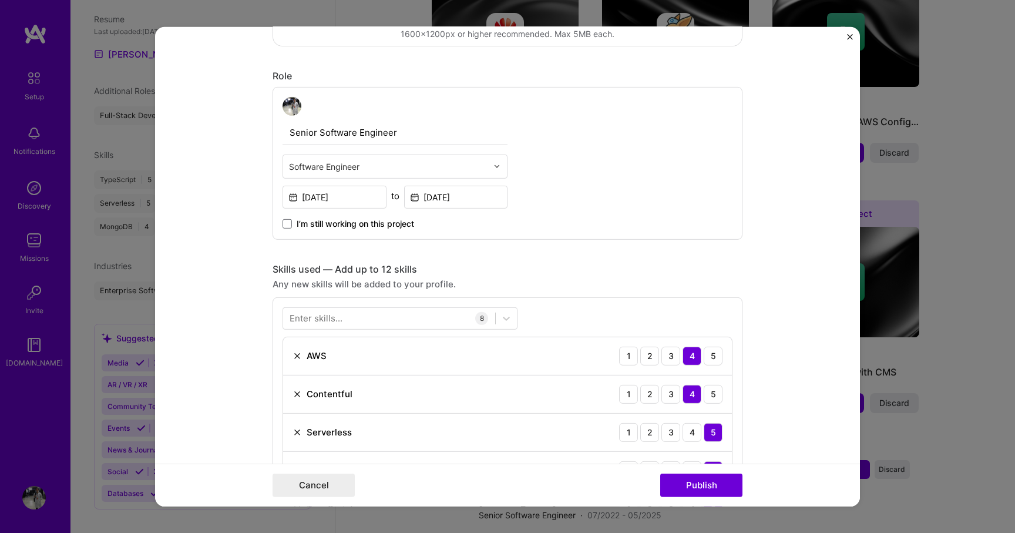
type input "[DATE]"
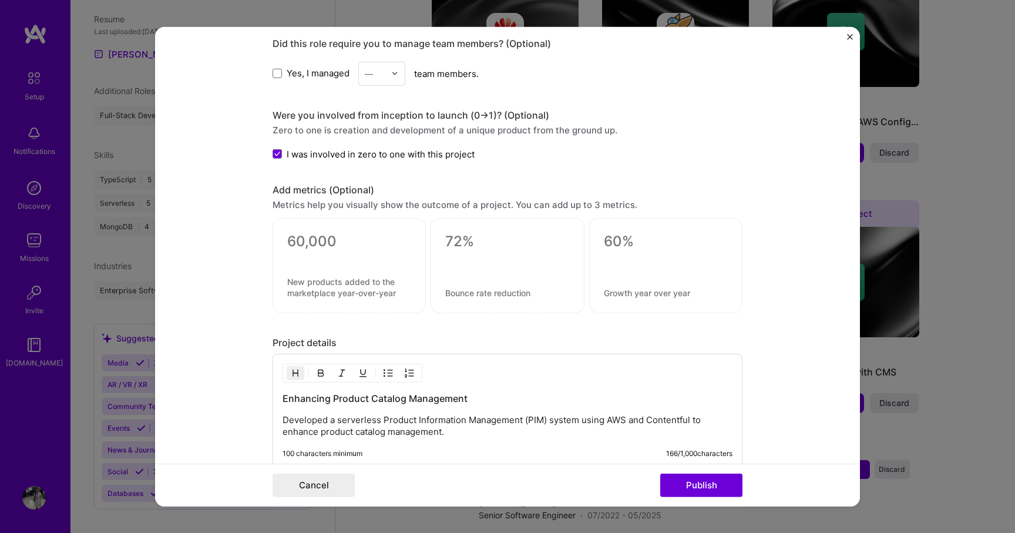
scroll to position [1141, 0]
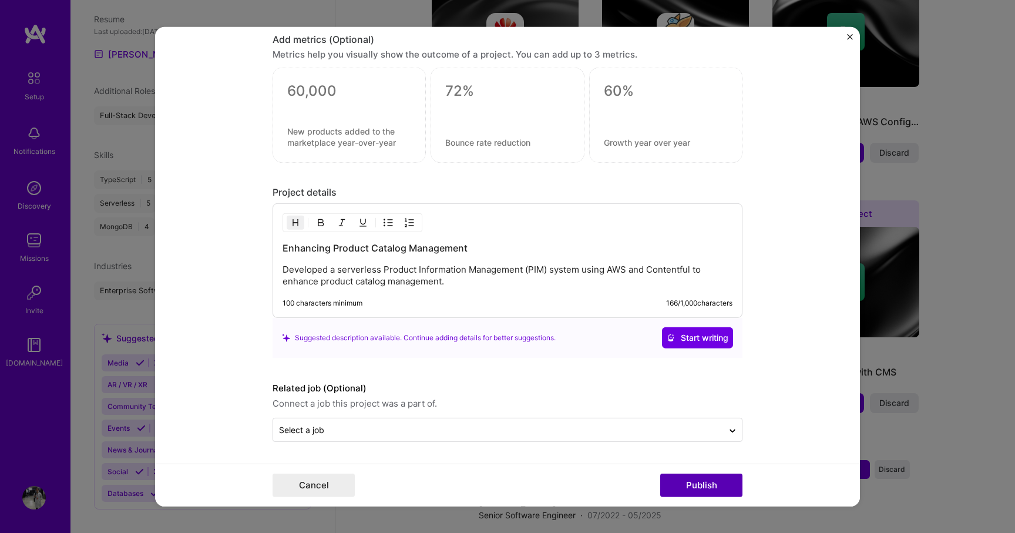
click at [711, 486] on button "Publish" at bounding box center [701, 484] width 82 height 23
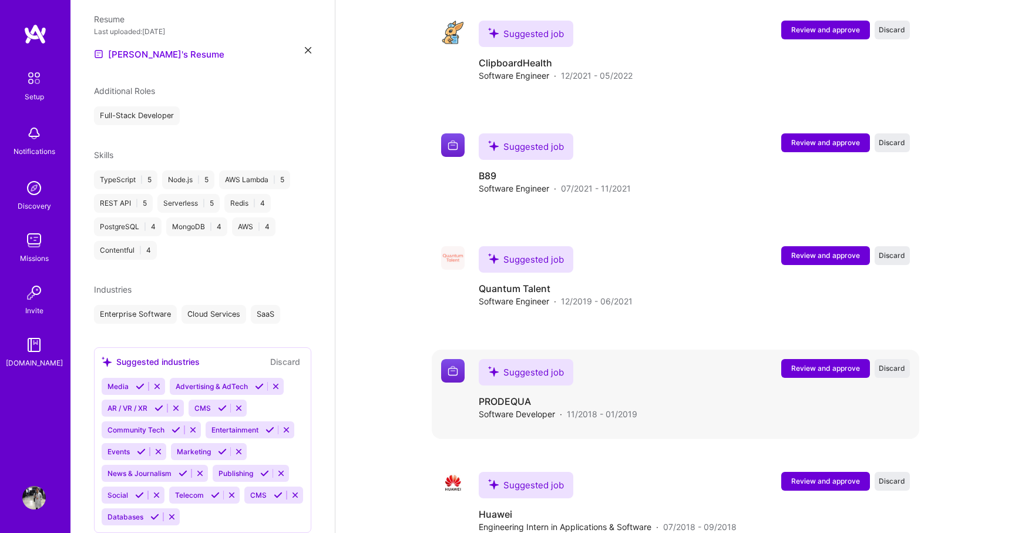
scroll to position [1067, 0]
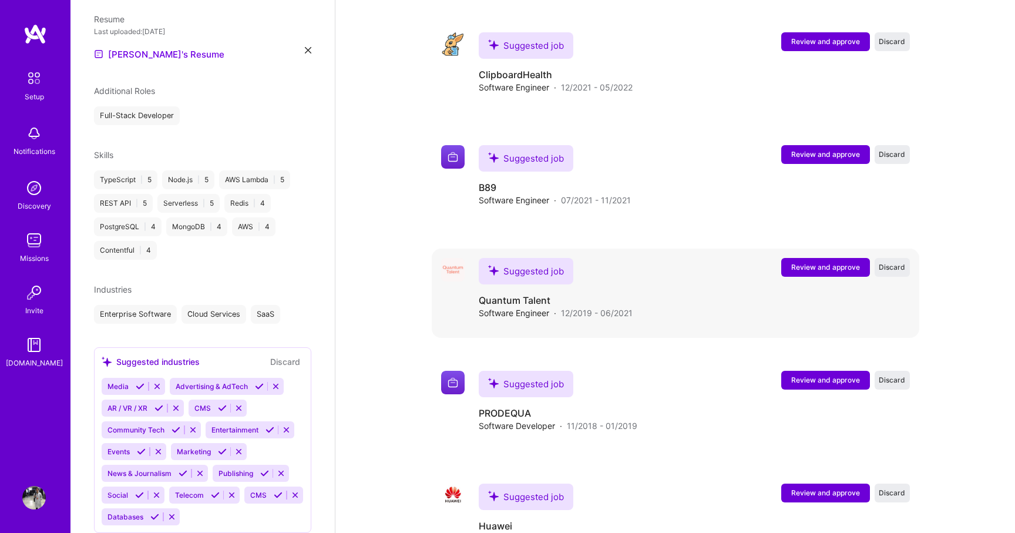
click at [806, 262] on span "Review and approve" at bounding box center [825, 267] width 69 height 10
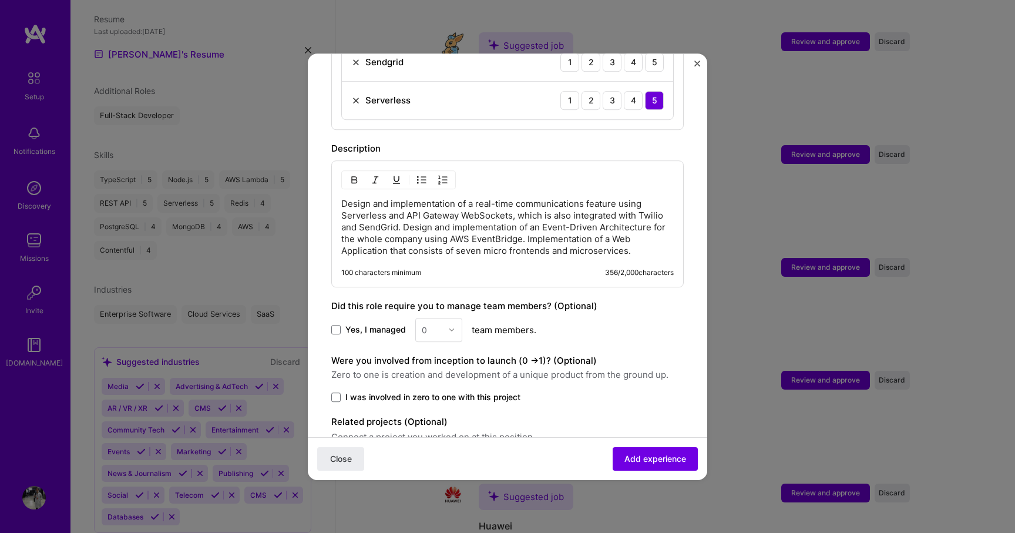
scroll to position [555, 0]
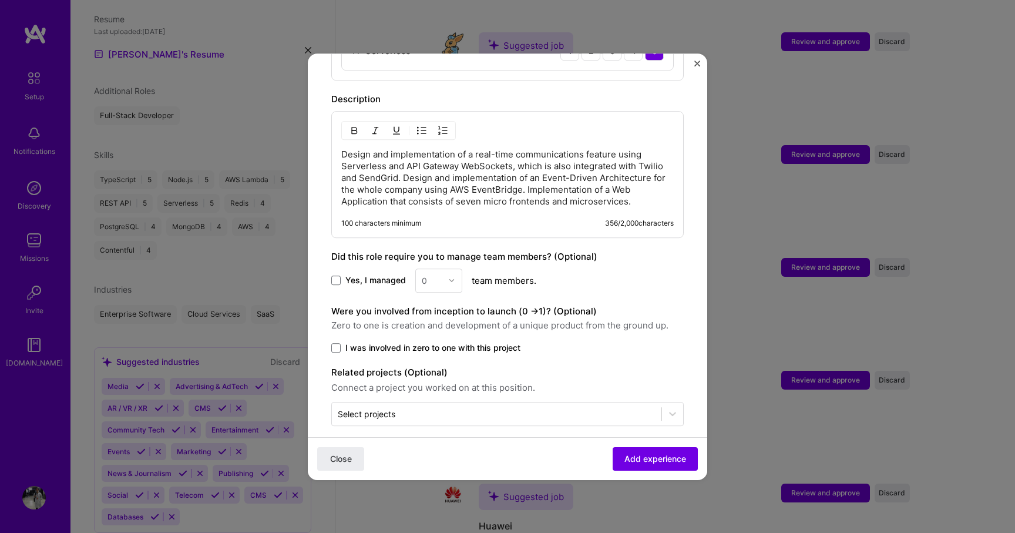
click at [696, 65] on img "Close" at bounding box center [697, 64] width 6 height 6
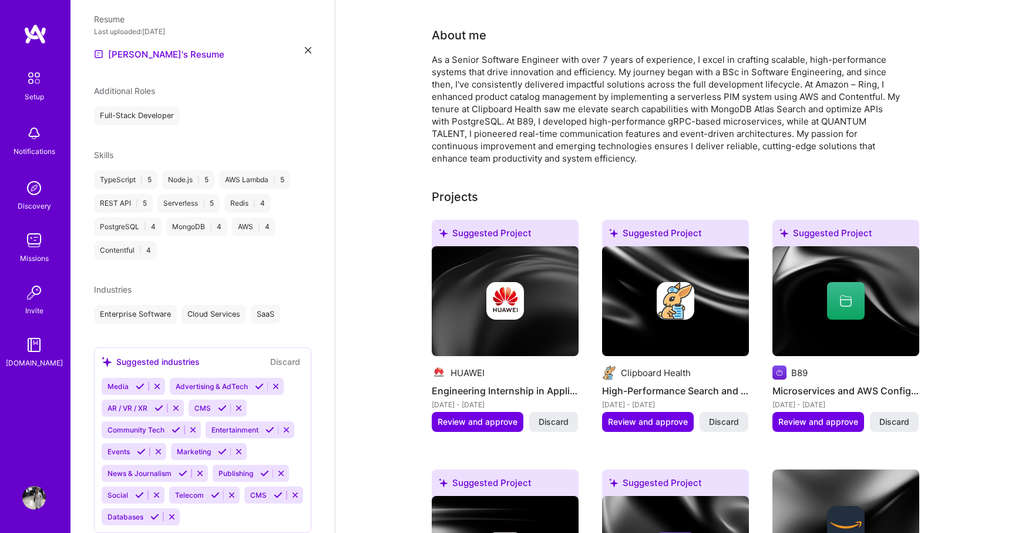
scroll to position [0, 0]
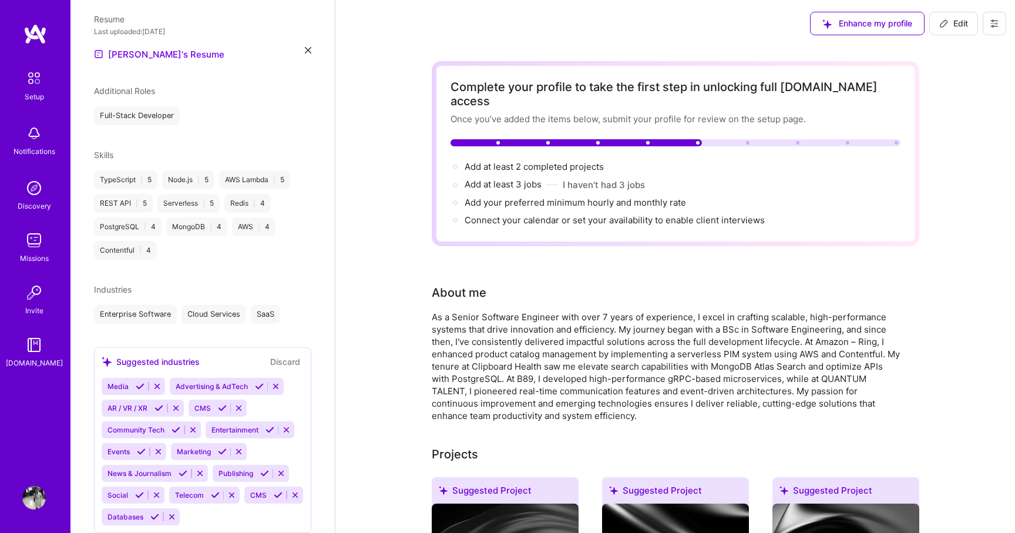
click at [41, 501] on img at bounding box center [33, 497] width 23 height 23
click at [41, 197] on img at bounding box center [33, 187] width 23 height 23
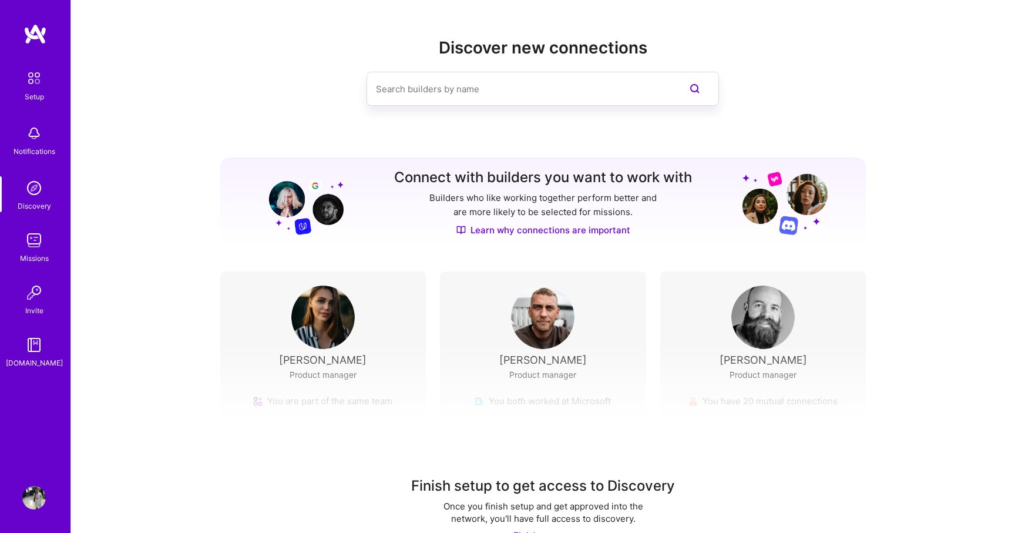
click at [32, 85] on img at bounding box center [34, 78] width 25 height 25
